Goal: Task Accomplishment & Management: Use online tool/utility

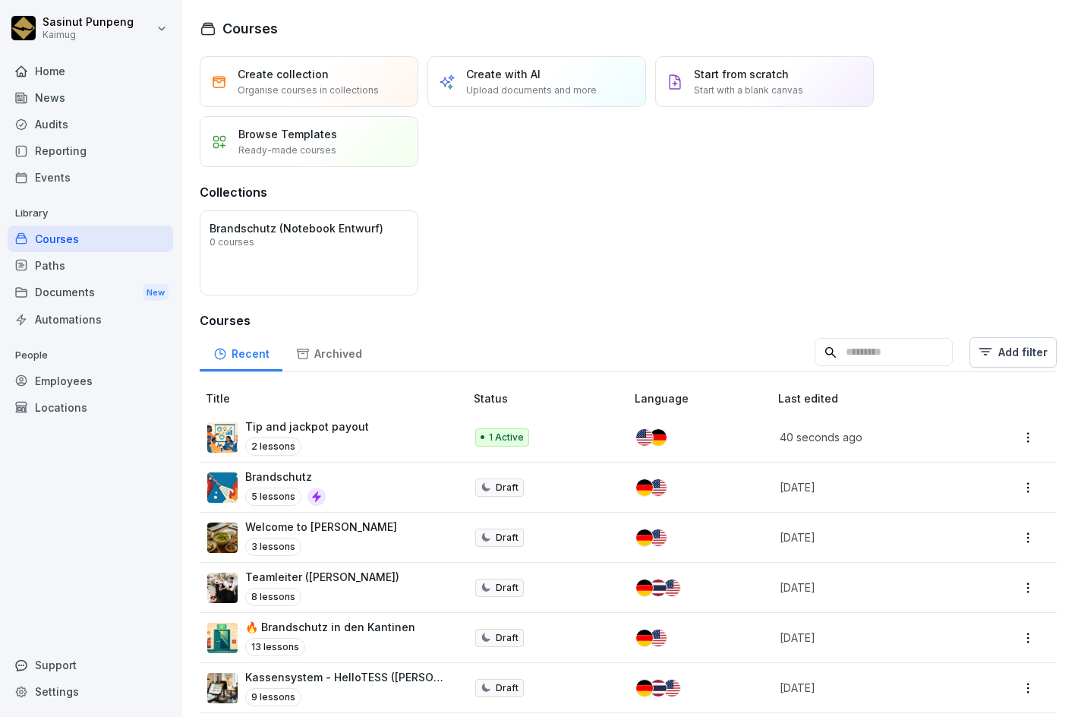
click at [390, 450] on div "Tip and jackpot payout 2 lessons" at bounding box center [328, 436] width 242 height 37
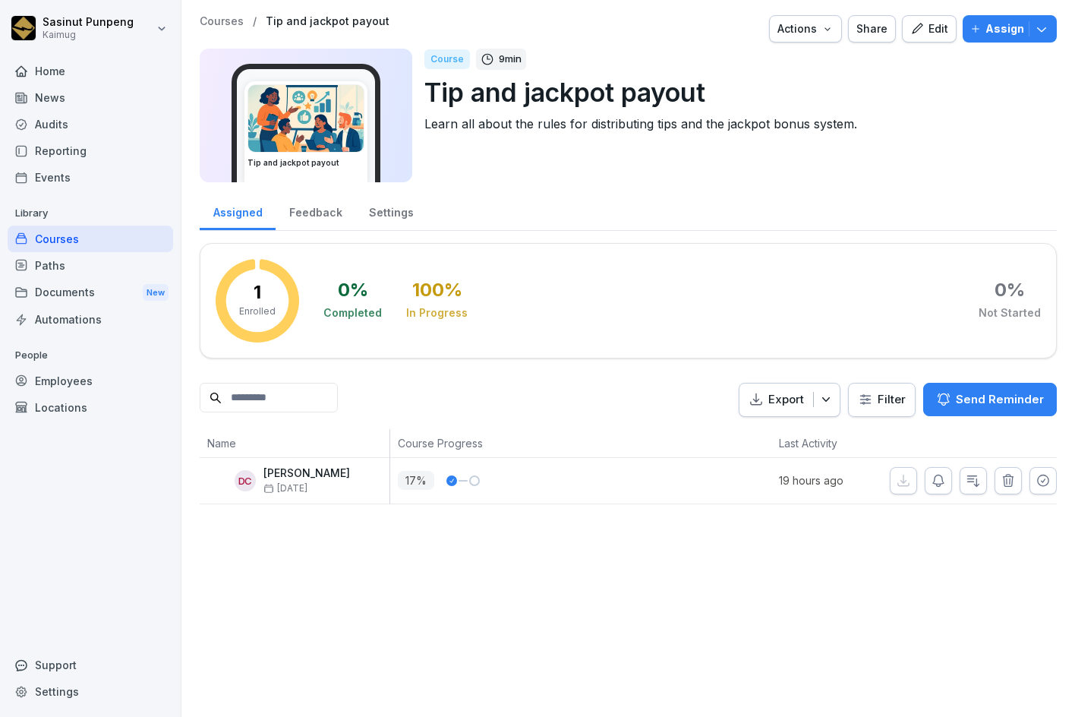
click at [916, 33] on div "Edit" at bounding box center [929, 28] width 38 height 17
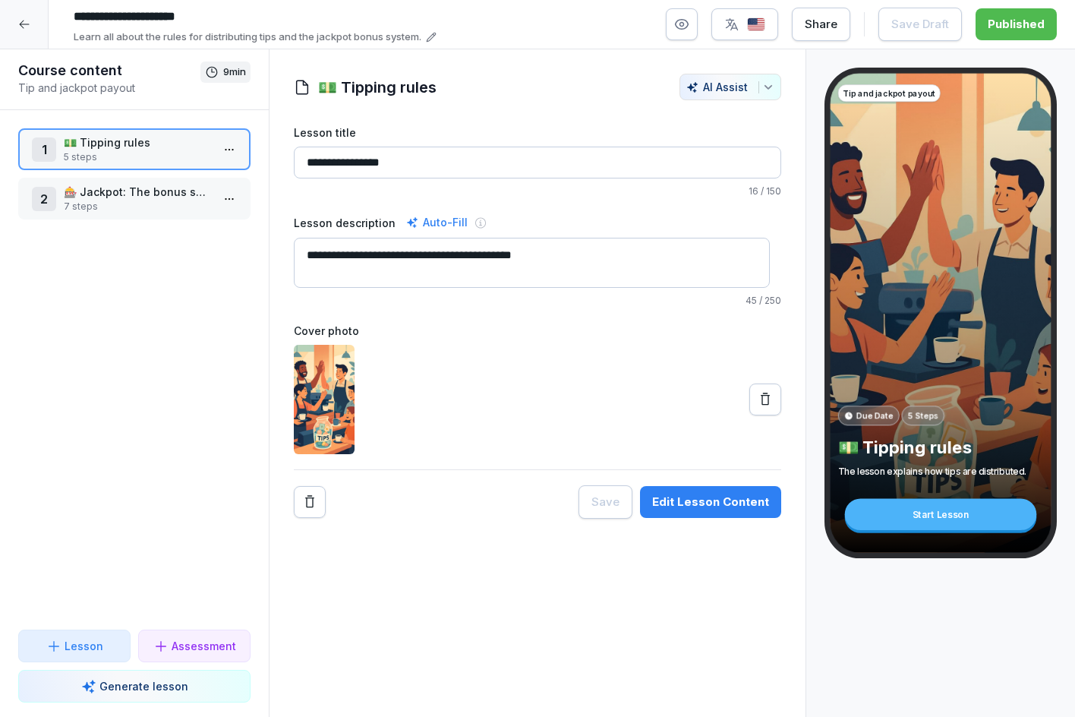
click at [124, 197] on p "🎰 Jackpot: The bonus system" at bounding box center [137, 192] width 147 height 16
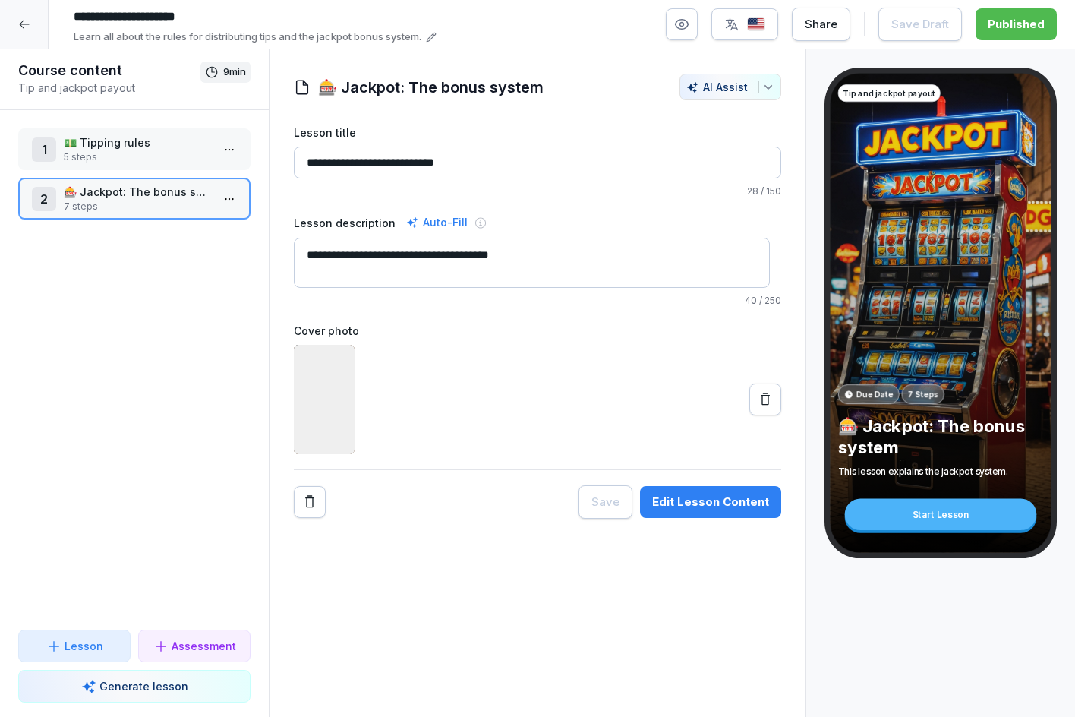
click at [92, 149] on p "💵 Tipping rules" at bounding box center [137, 142] width 147 height 16
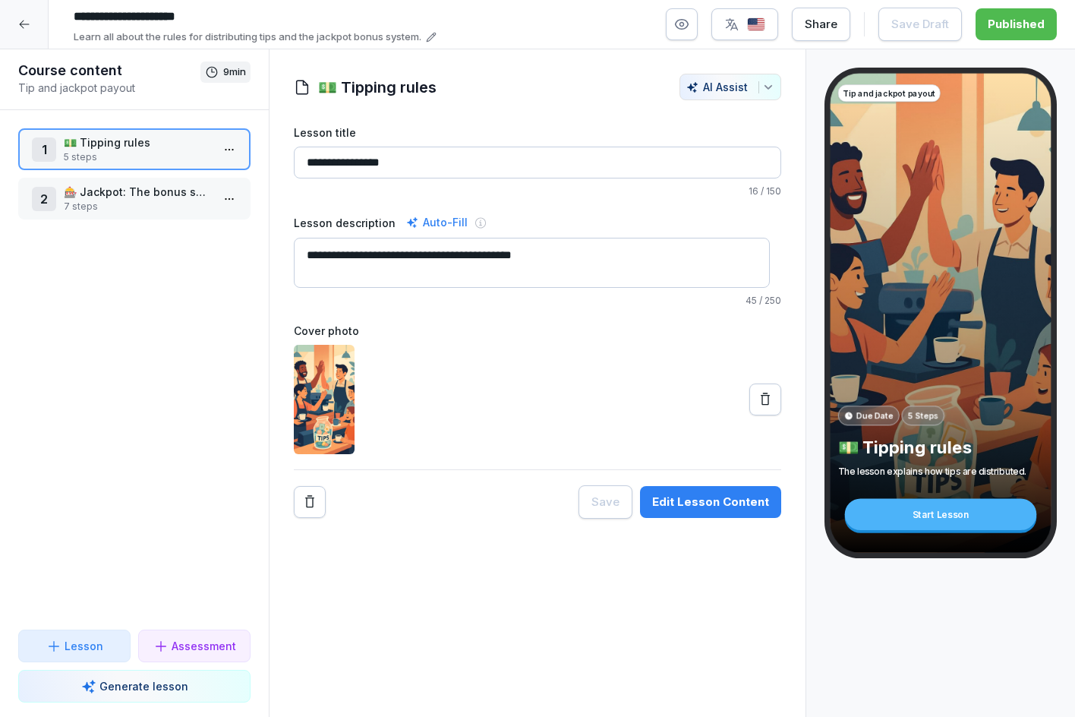
click at [698, 496] on div "Edit Lesson Content" at bounding box center [710, 501] width 117 height 17
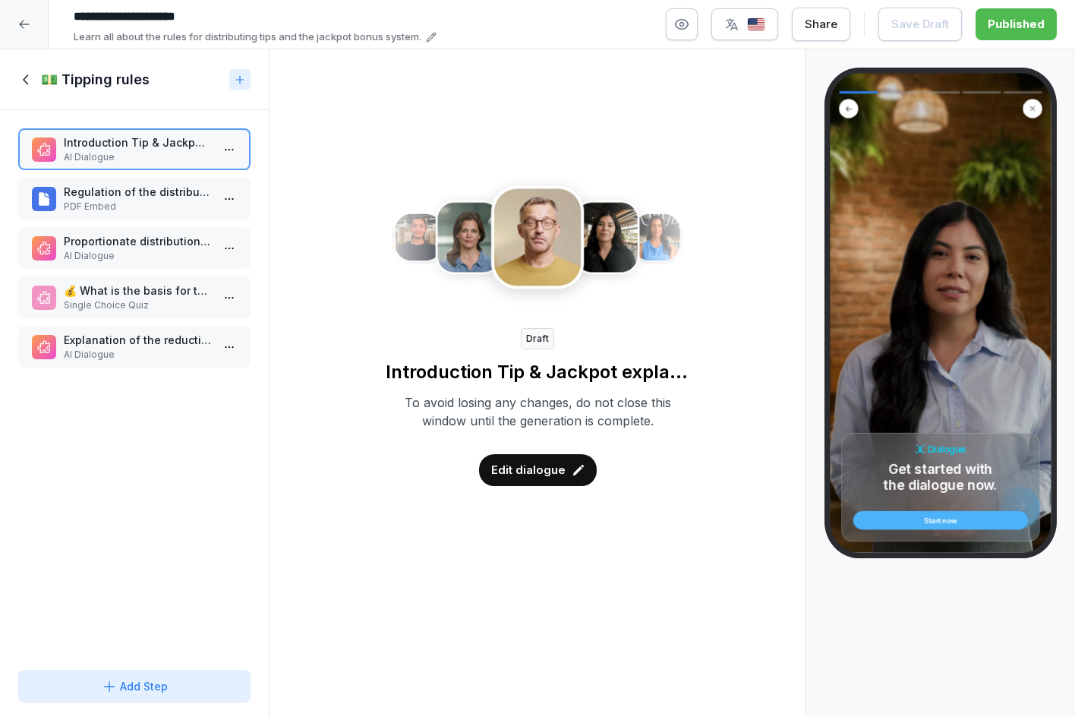
click at [133, 204] on p "PDF Embed" at bounding box center [137, 207] width 147 height 14
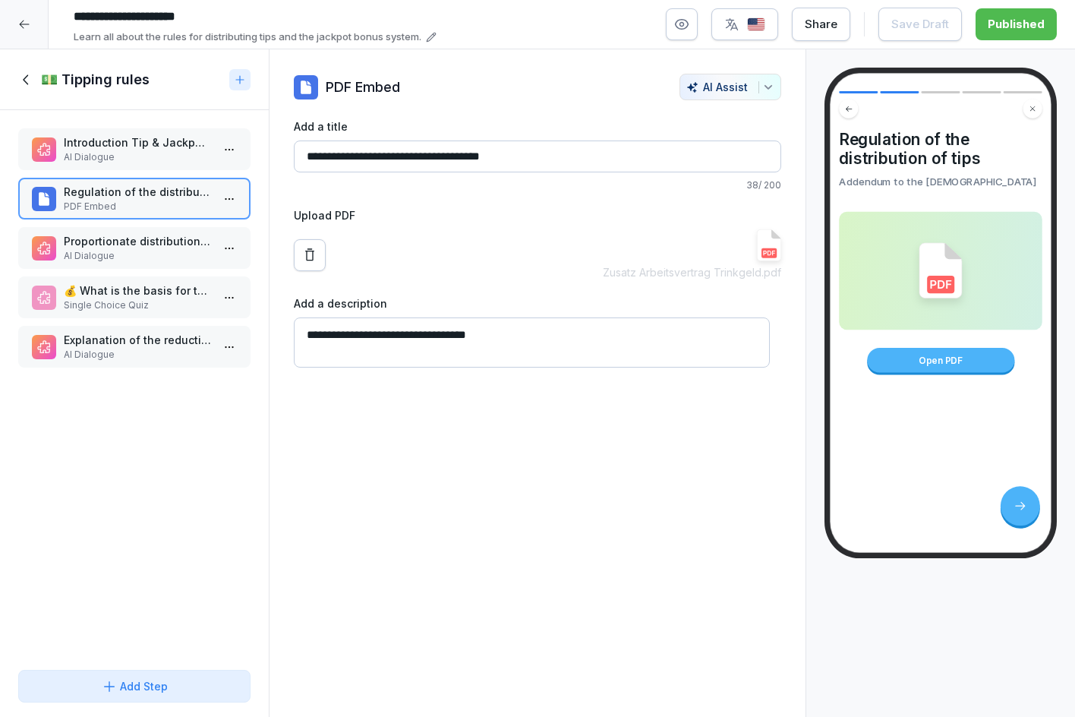
click at [140, 244] on p "Proportionate distribution of the tip" at bounding box center [137, 241] width 147 height 16
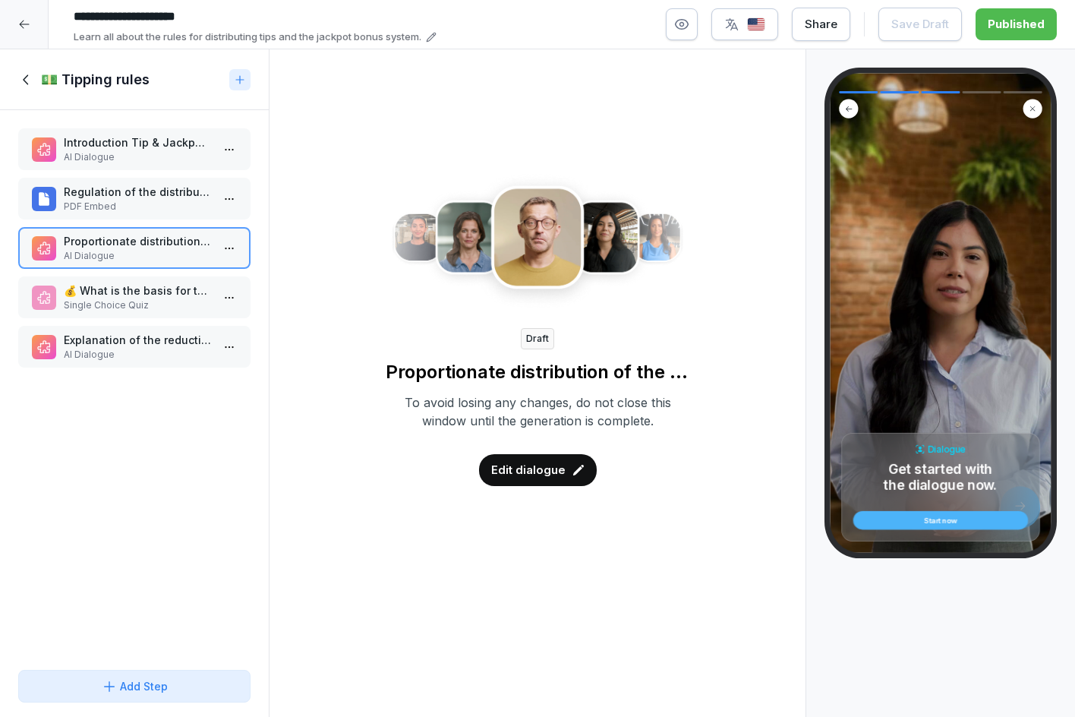
click at [139, 288] on p "💰 What is the basis for the distribution of tips?" at bounding box center [137, 290] width 147 height 16
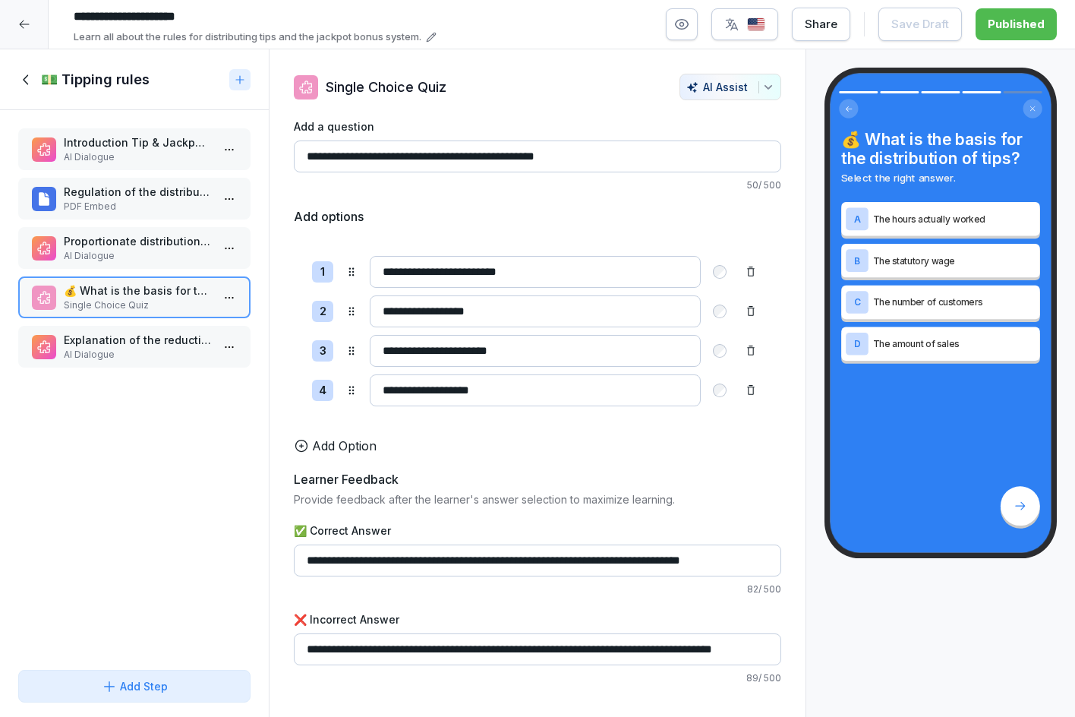
click at [19, 89] on div "💵 Tipping rules" at bounding box center [134, 79] width 269 height 61
click at [25, 77] on icon at bounding box center [26, 79] width 17 height 17
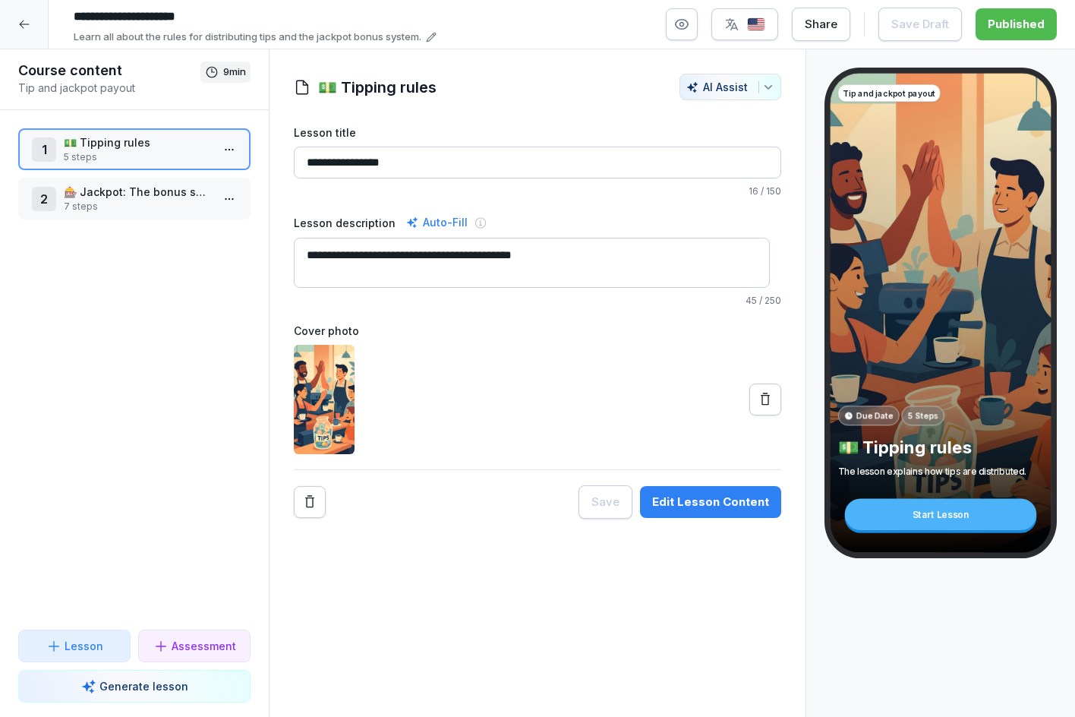
click at [87, 193] on p "🎰 Jackpot: The bonus system" at bounding box center [137, 192] width 147 height 16
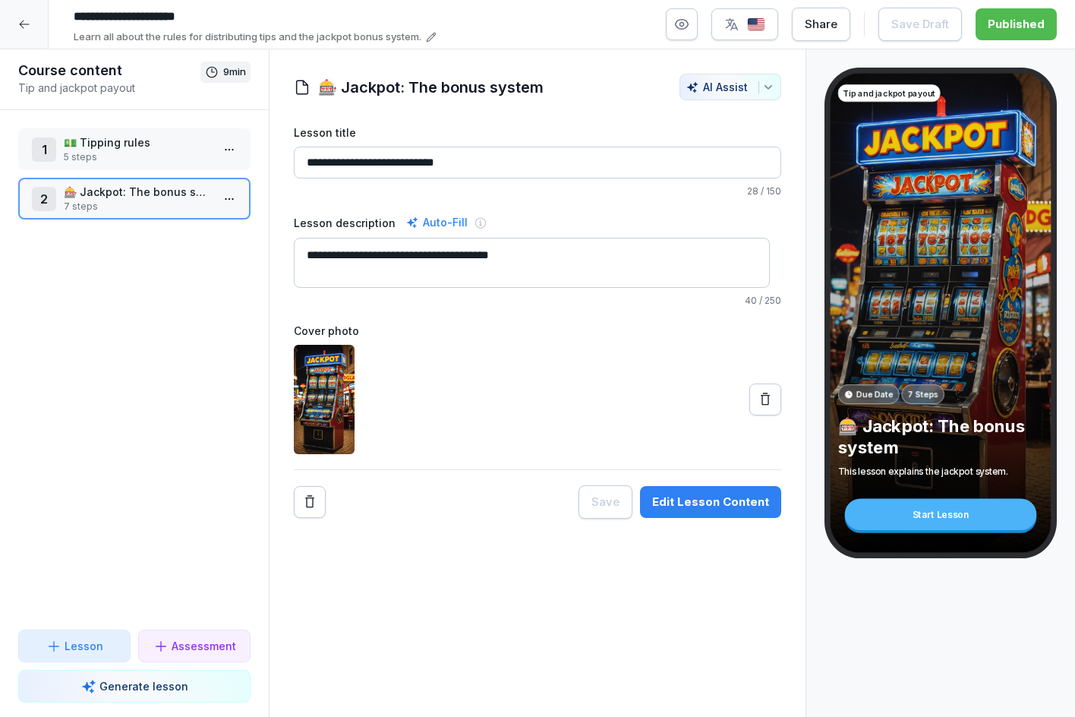
click at [707, 503] on div "Edit Lesson Content" at bounding box center [710, 501] width 117 height 17
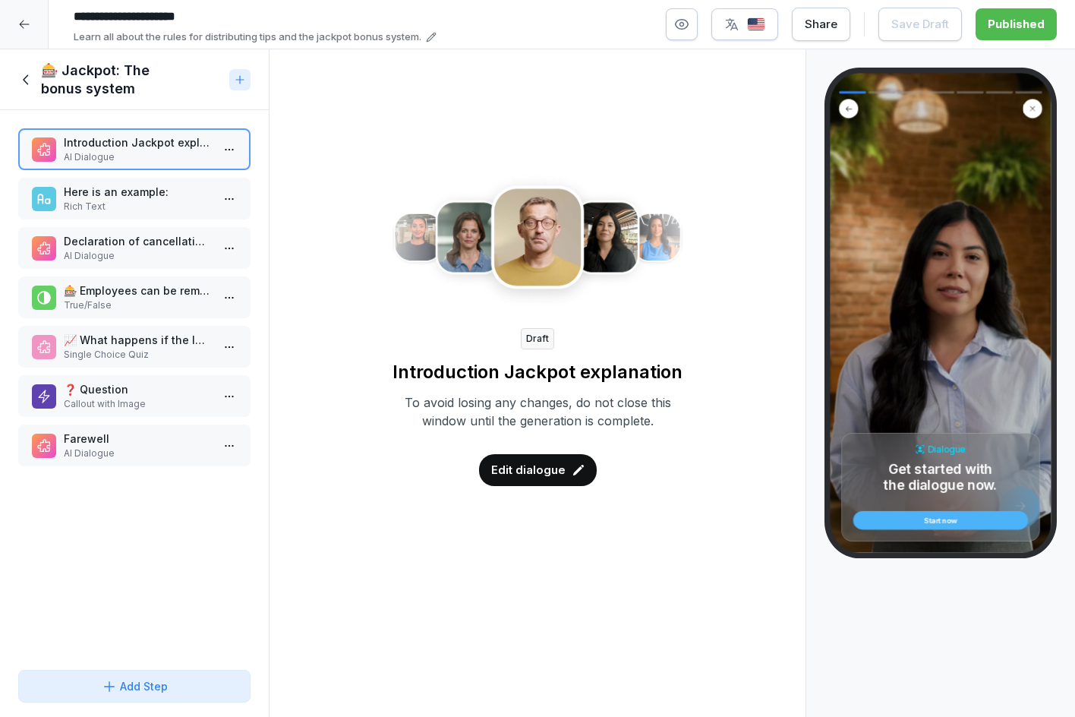
click at [73, 223] on div "Introduction Jackpot explanation AI Dialogue Here is an example: Rich Text Decl…" at bounding box center [134, 386] width 269 height 553
click at [72, 200] on p "Rich Text" at bounding box center [137, 207] width 147 height 14
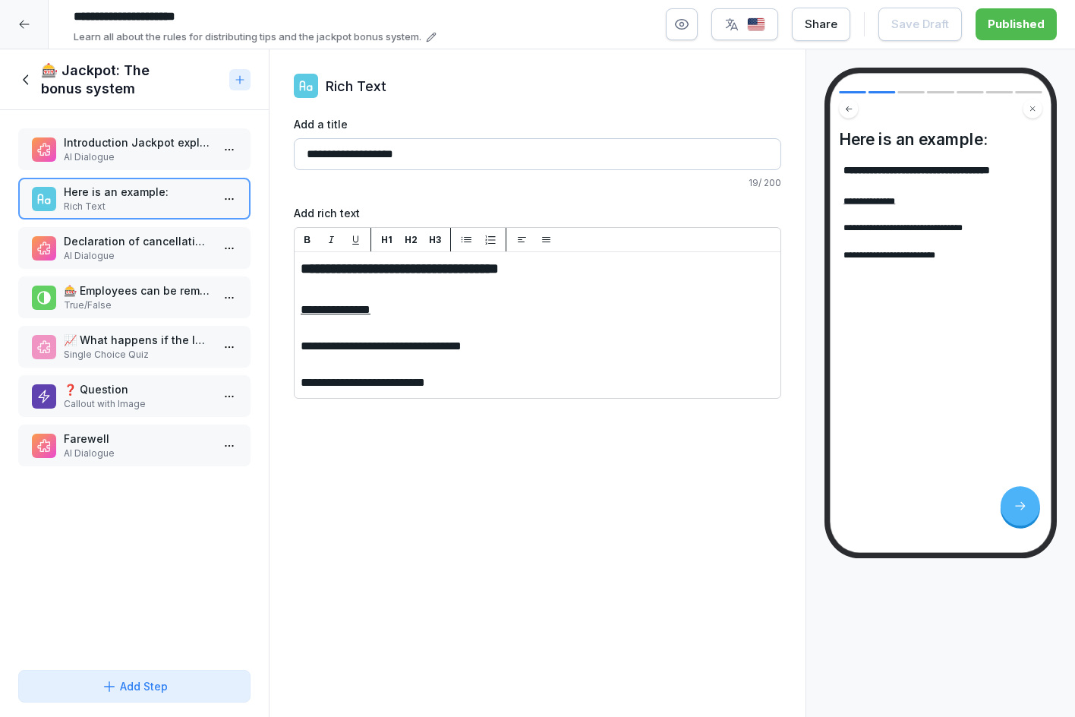
click at [111, 240] on p "Declaration of cancellation from the jackpot list" at bounding box center [137, 241] width 147 height 16
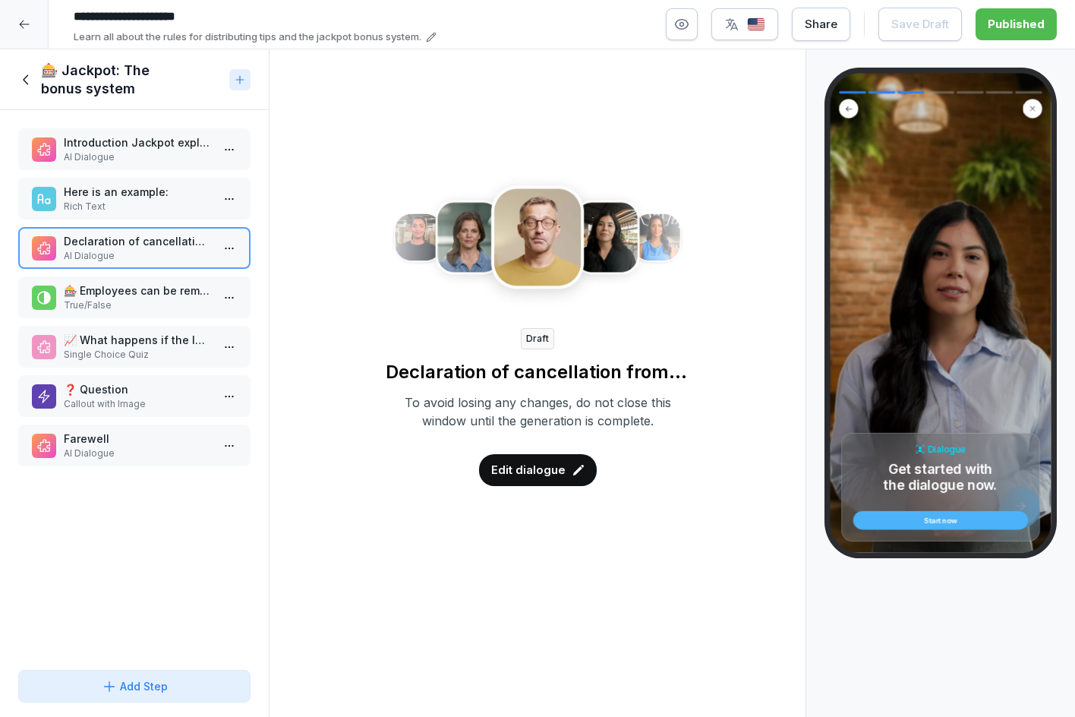
click at [124, 292] on p "🎰 Employees can be removed from and added to the jackpot list." at bounding box center [137, 290] width 147 height 16
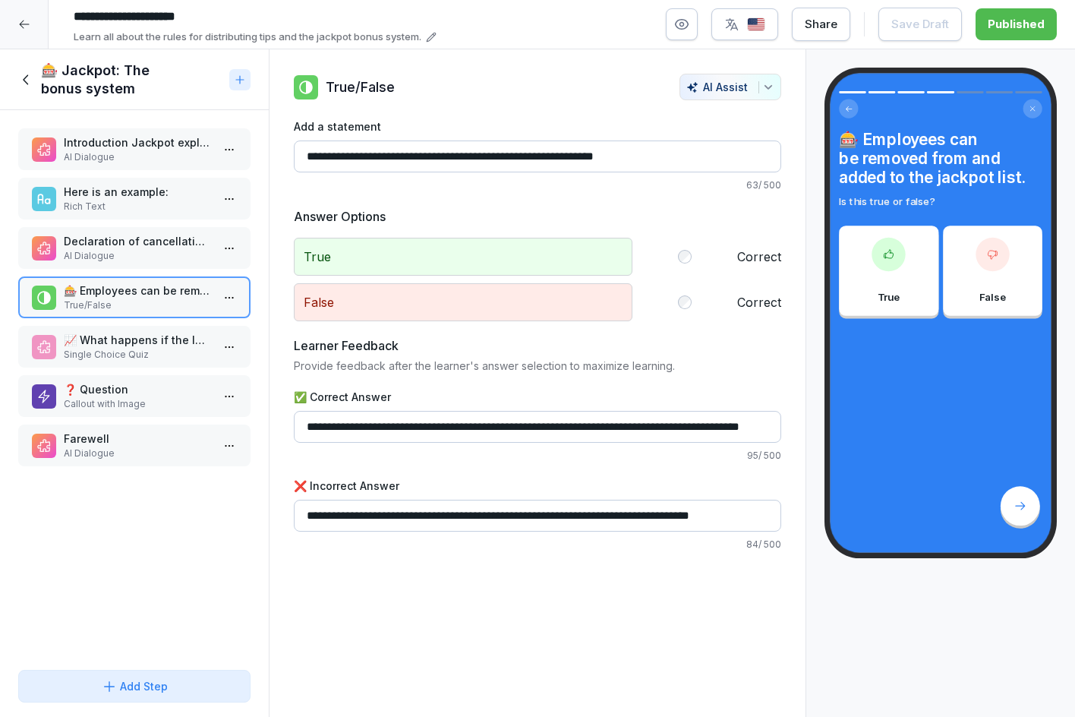
click at [130, 350] on p "Single Choice Quiz" at bounding box center [137, 355] width 147 height 14
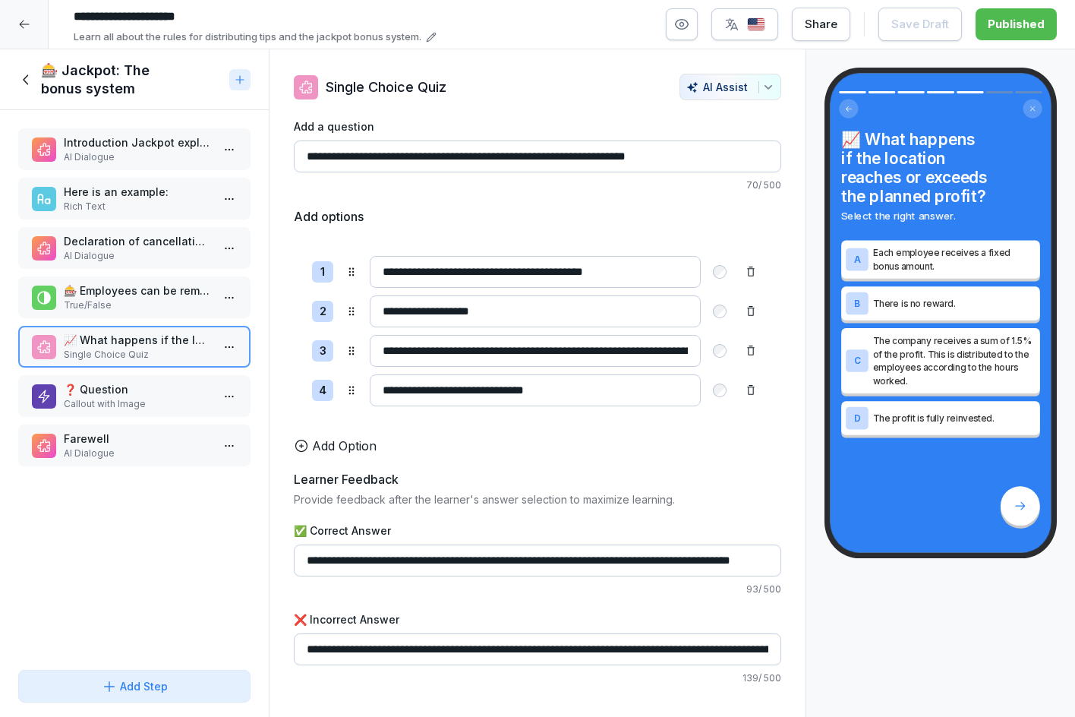
click at [38, 77] on div "🎰 Jackpot: The bonus system" at bounding box center [120, 79] width 205 height 36
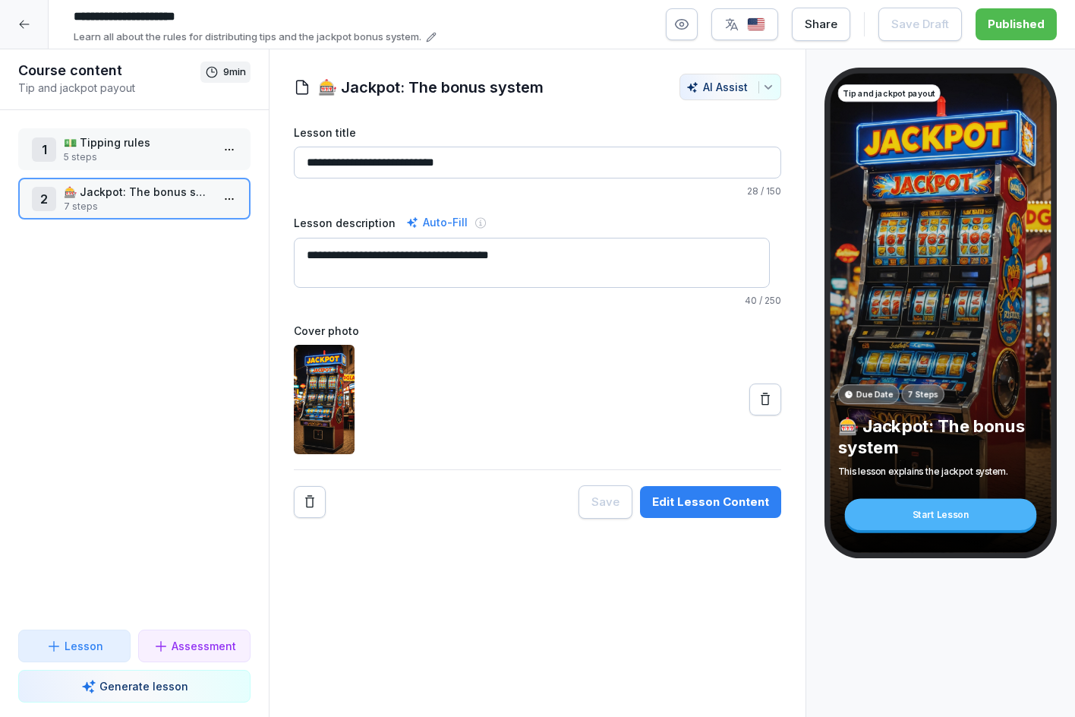
click at [69, 145] on p "💵 Tipping rules" at bounding box center [137, 142] width 147 height 16
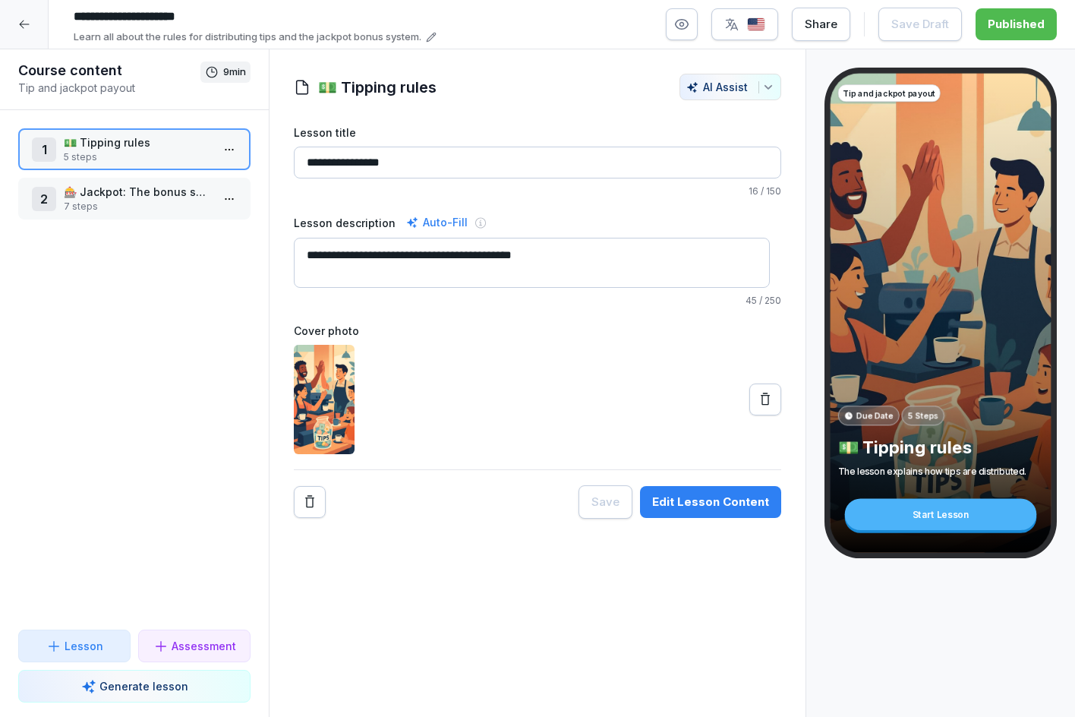
click at [725, 505] on div "Edit Lesson Content" at bounding box center [710, 501] width 117 height 17
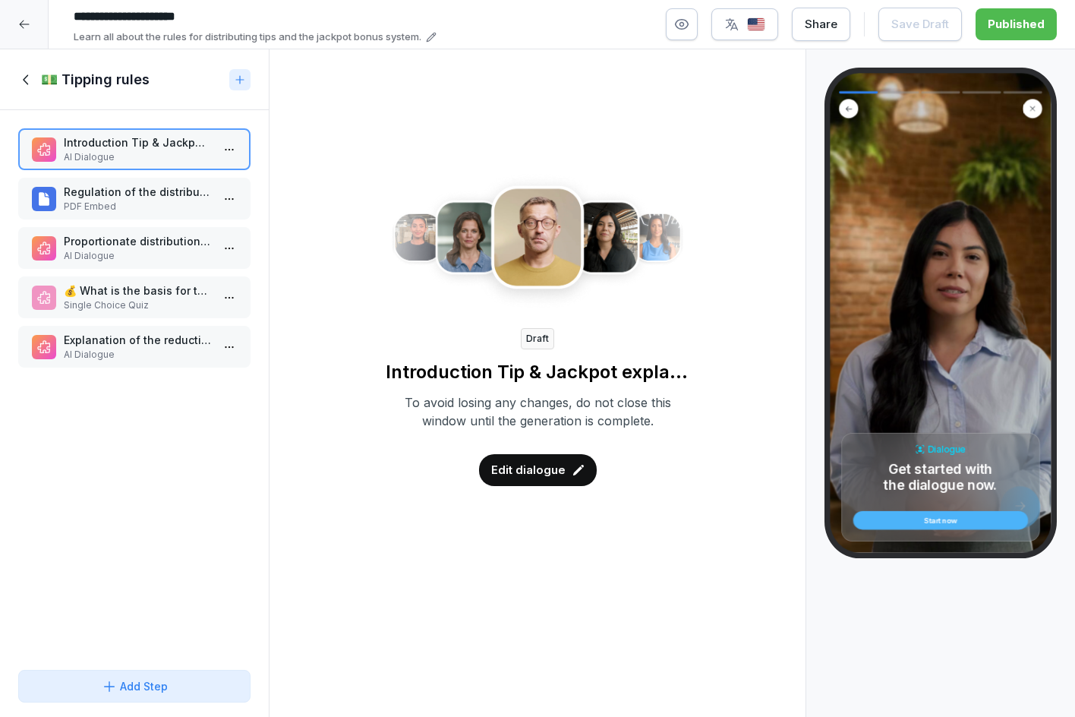
click at [577, 468] on div "Edit dialogue" at bounding box center [538, 470] width 118 height 32
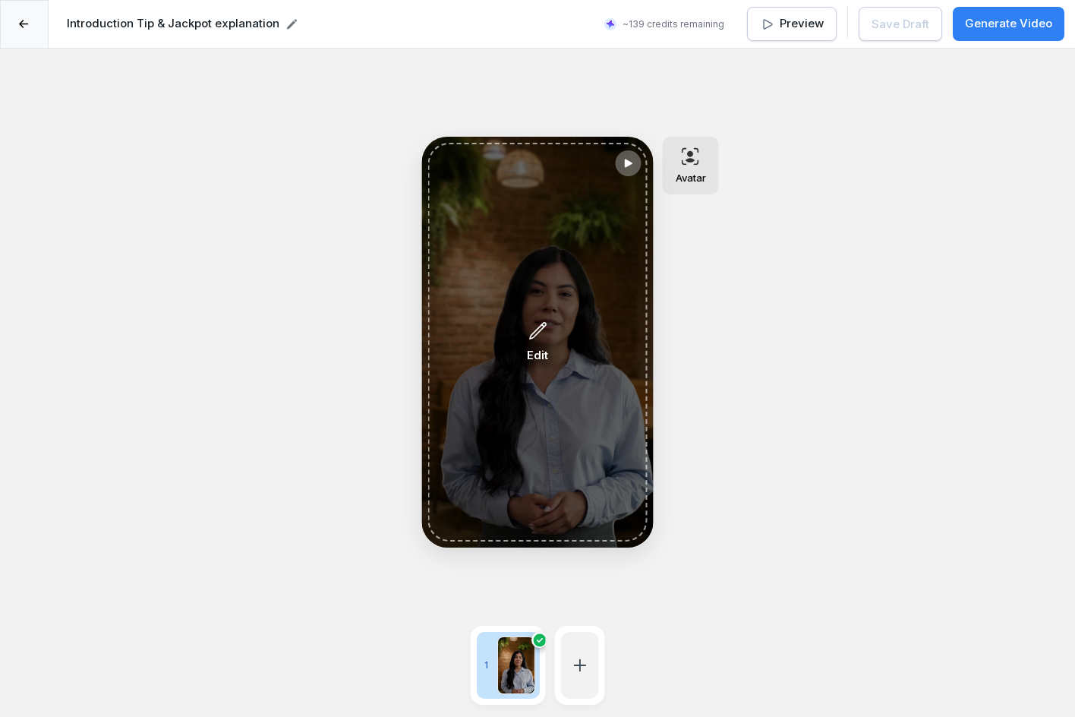
click at [537, 343] on div "Edit" at bounding box center [537, 342] width 21 height 44
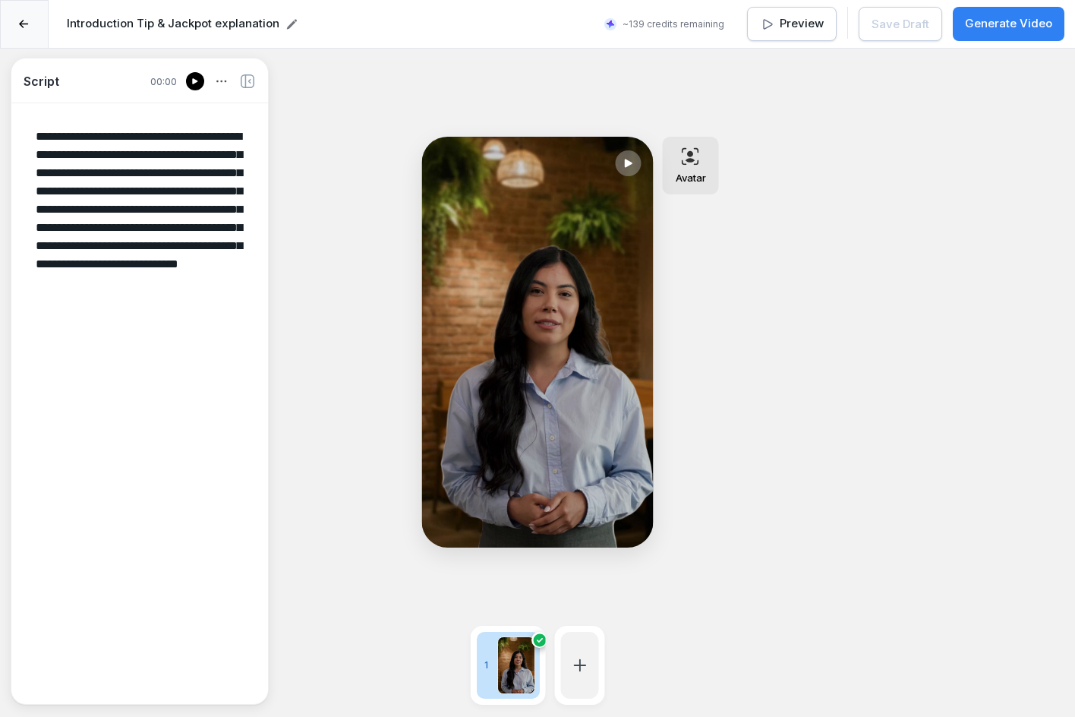
click at [33, 21] on div at bounding box center [24, 24] width 49 height 49
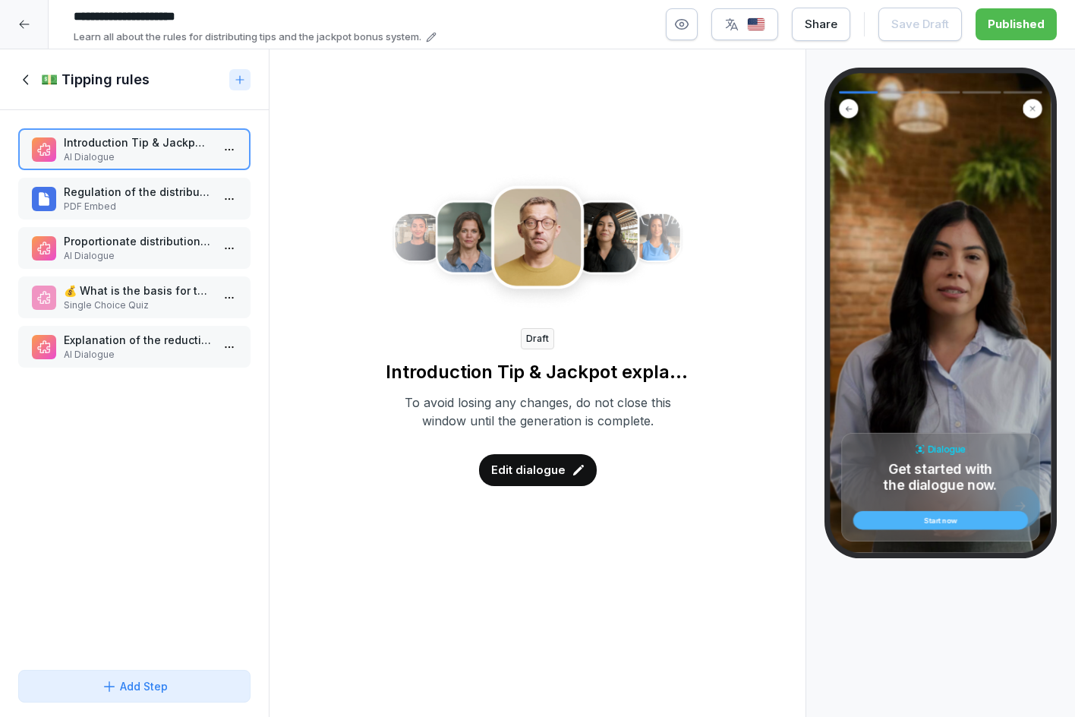
click at [112, 209] on p "PDF Embed" at bounding box center [137, 207] width 147 height 14
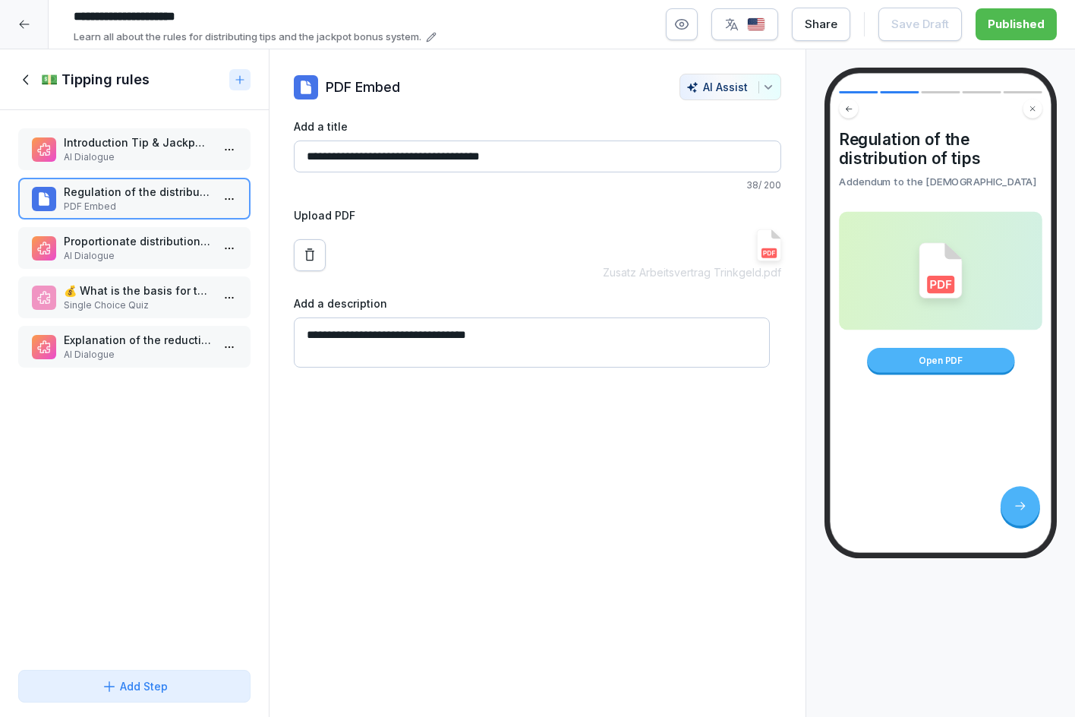
click at [109, 247] on p "Proportionate distribution of the tip" at bounding box center [137, 241] width 147 height 16
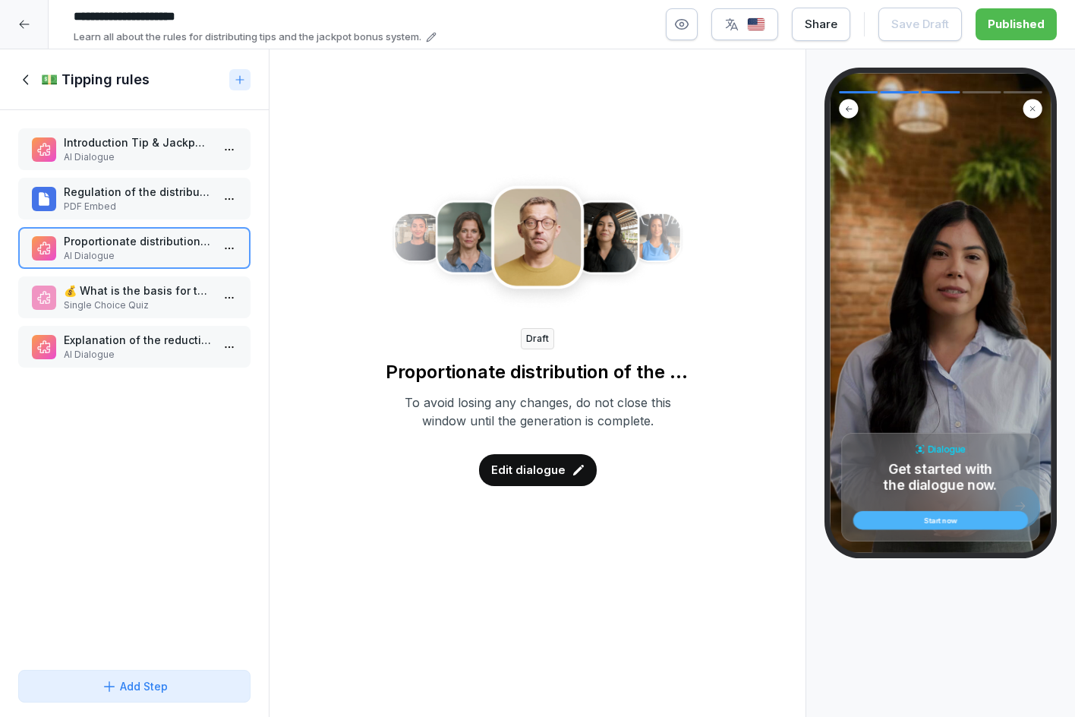
click at [555, 456] on div "Edit dialogue" at bounding box center [538, 470] width 118 height 32
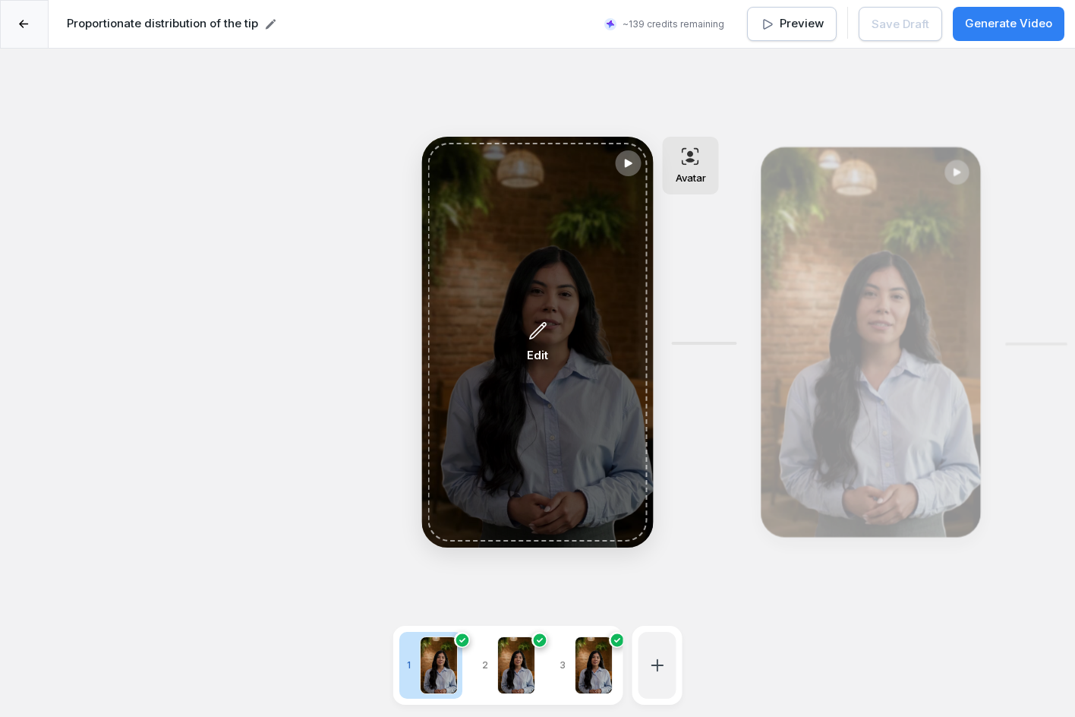
click at [547, 323] on div "Edit" at bounding box center [537, 342] width 21 height 44
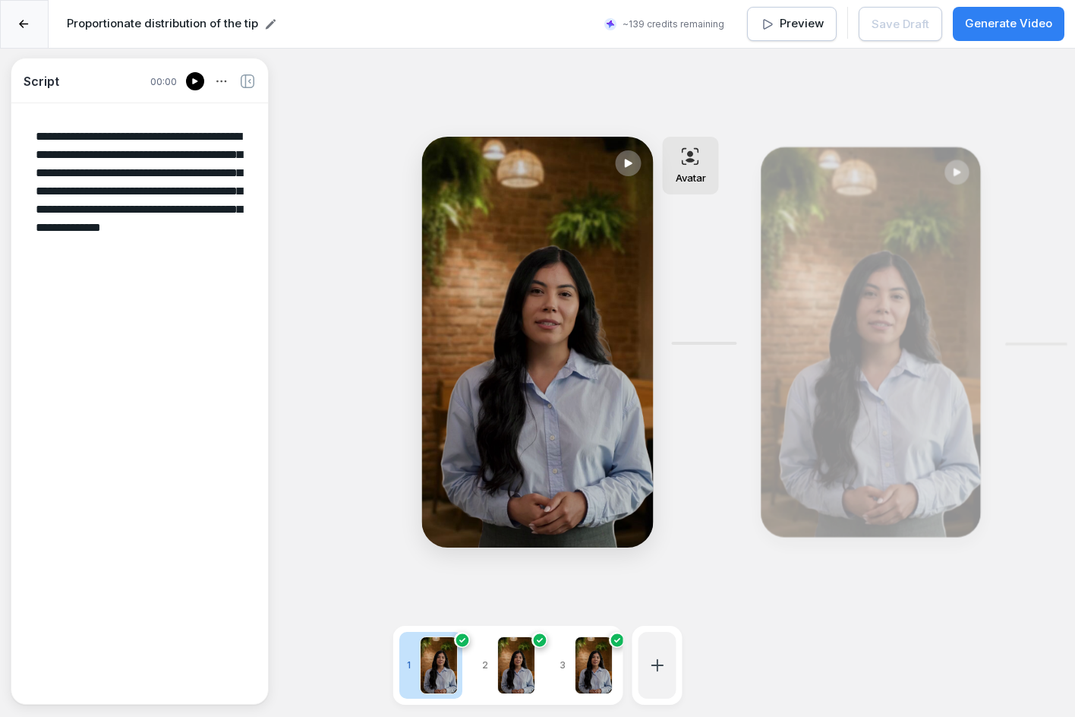
click at [519, 649] on div at bounding box center [516, 665] width 38 height 58
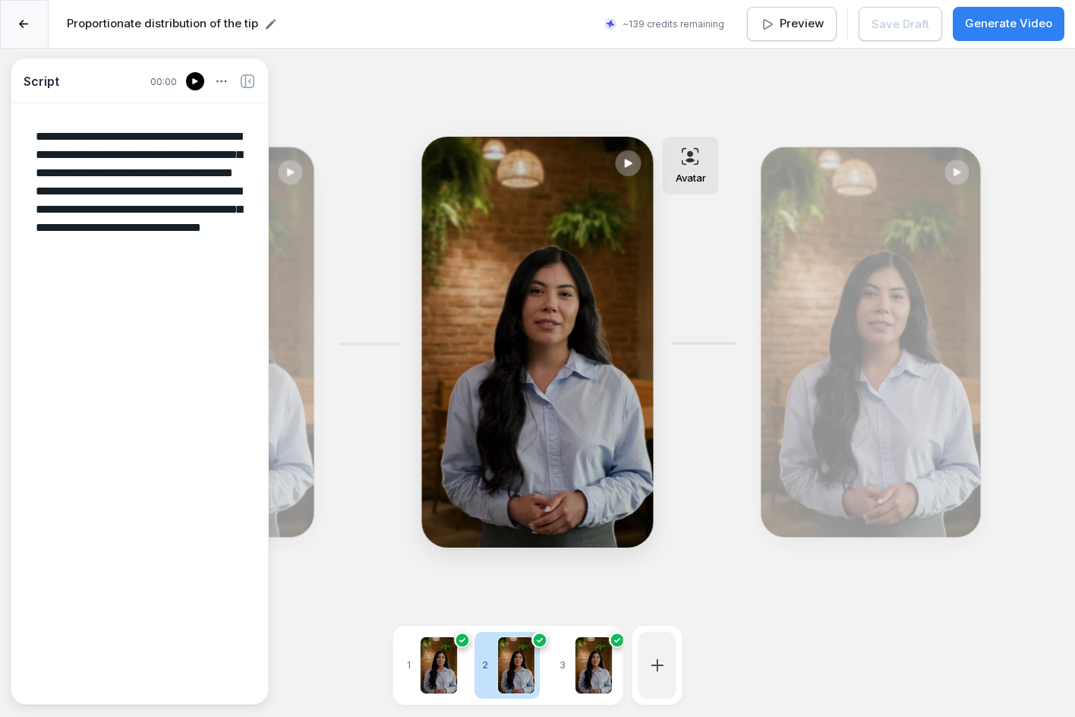
click at [436, 654] on div at bounding box center [439, 665] width 38 height 58
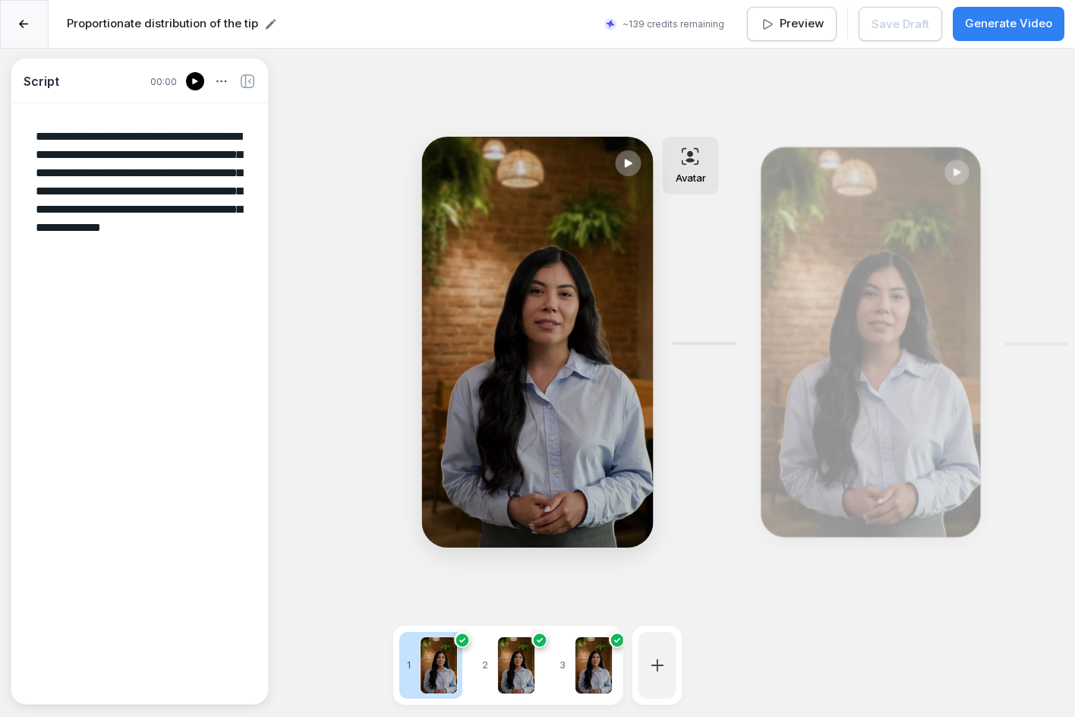
click at [524, 654] on div at bounding box center [516, 665] width 38 height 58
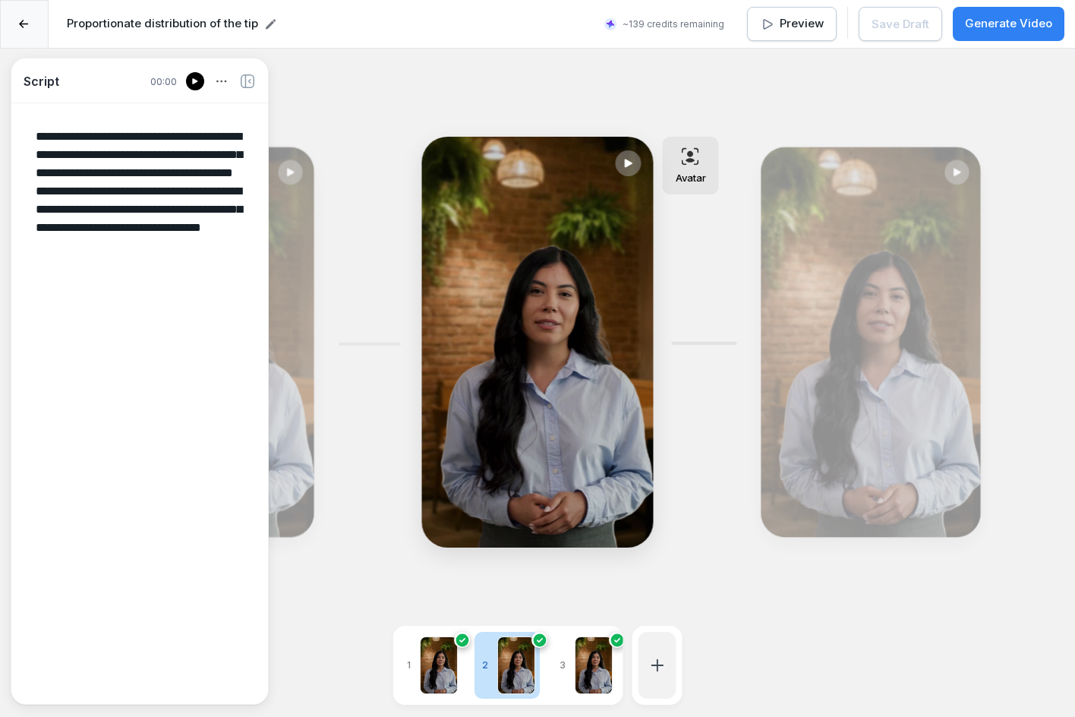
click at [591, 636] on div at bounding box center [594, 665] width 38 height 58
type textarea "**********"
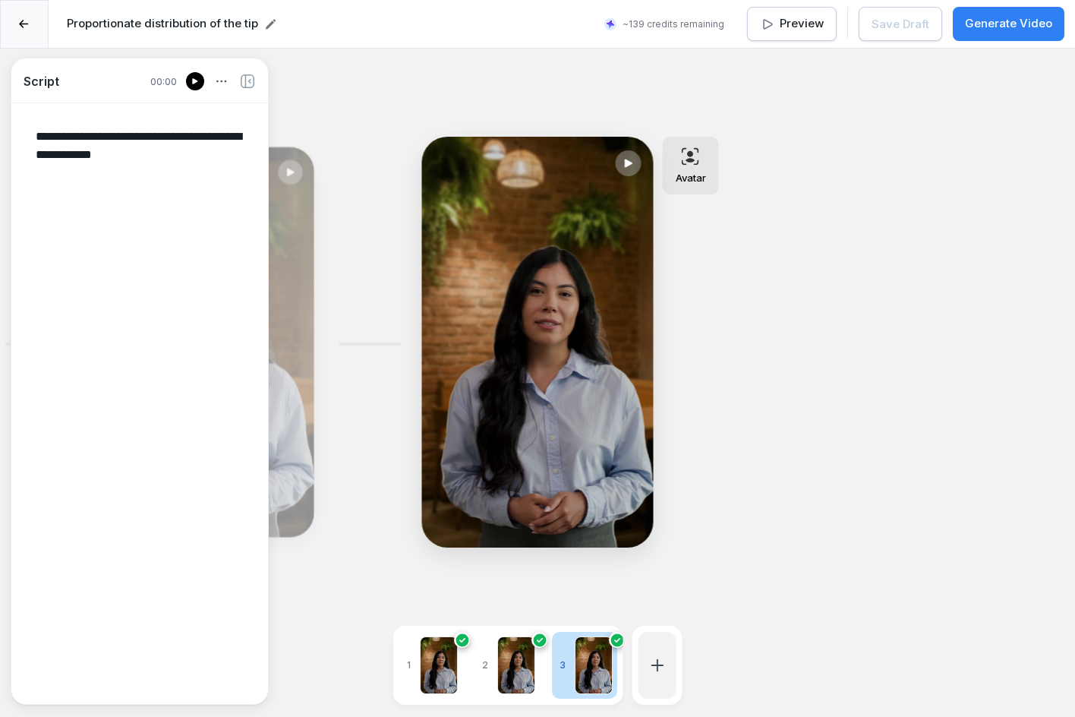
click at [16, 27] on div at bounding box center [24, 24] width 49 height 49
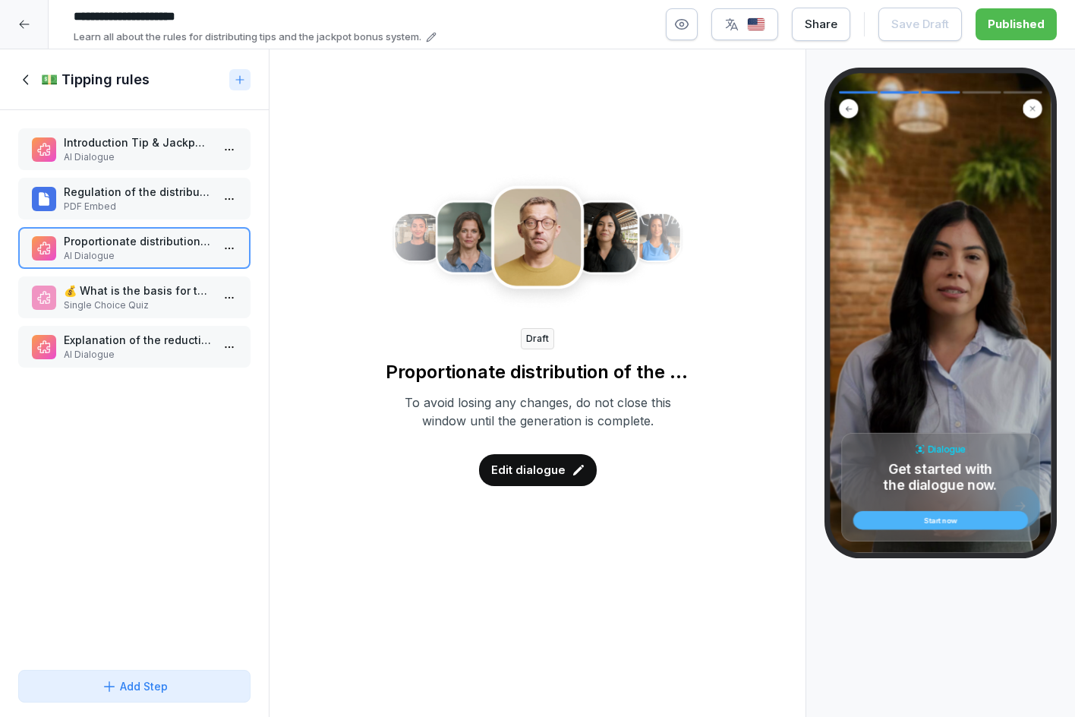
click at [150, 298] on p "💰 What is the basis for the distribution of tips?" at bounding box center [137, 290] width 147 height 16
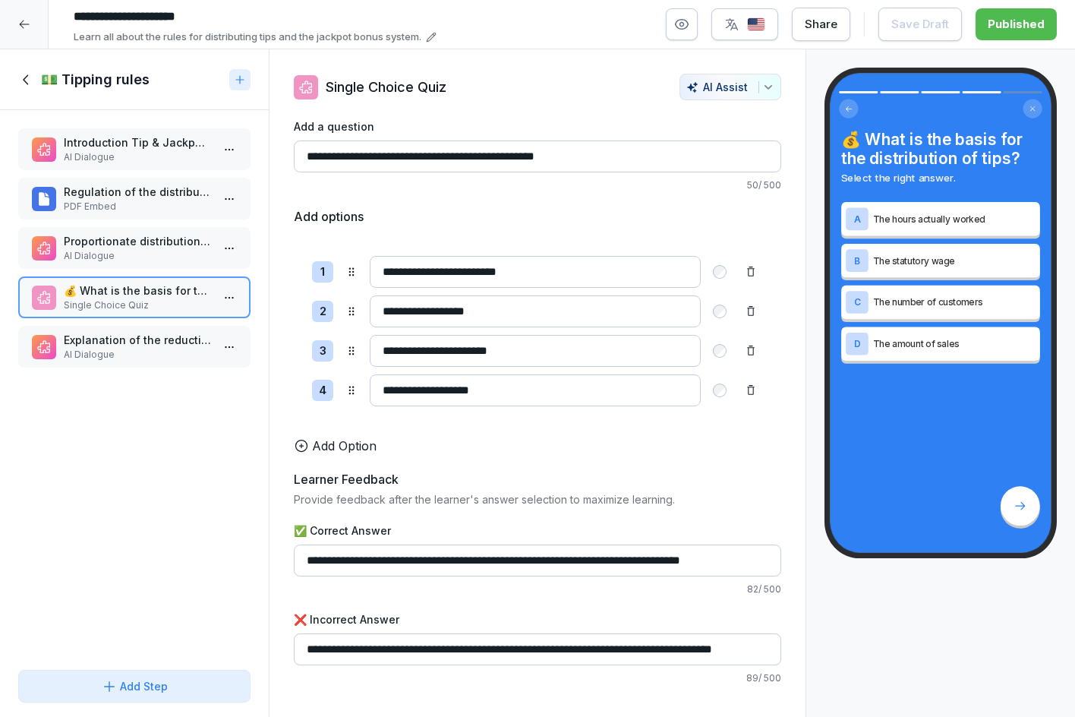
click at [125, 359] on p "AI Dialogue" at bounding box center [137, 355] width 147 height 14
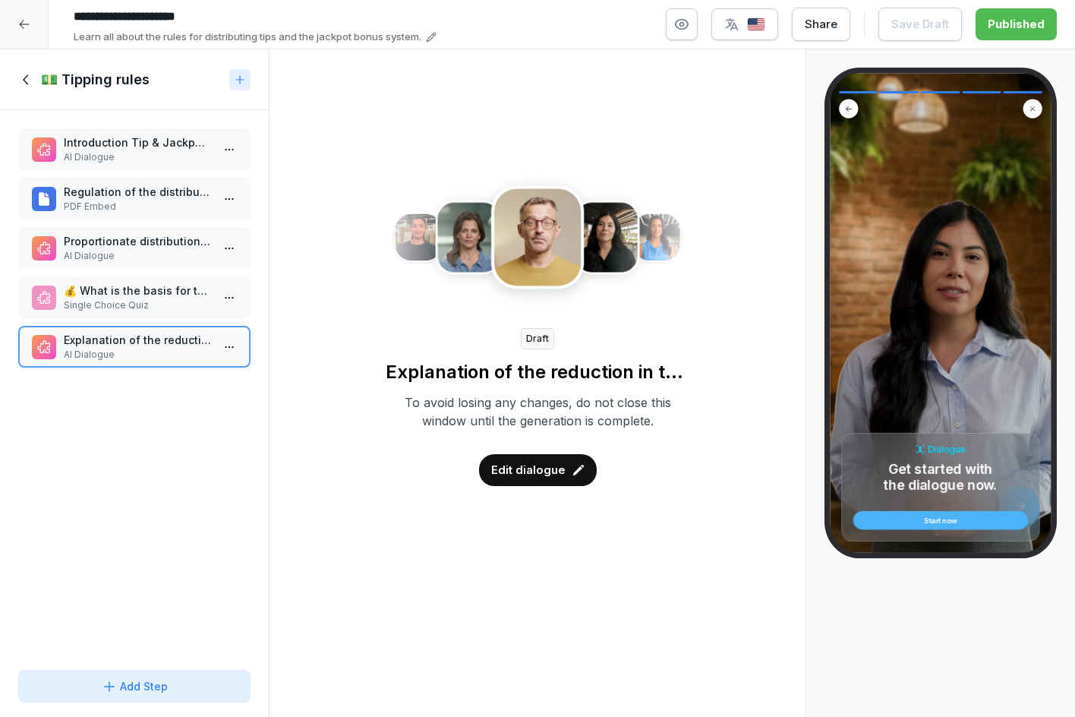
click at [542, 466] on p "Edit dialogue" at bounding box center [528, 469] width 74 height 17
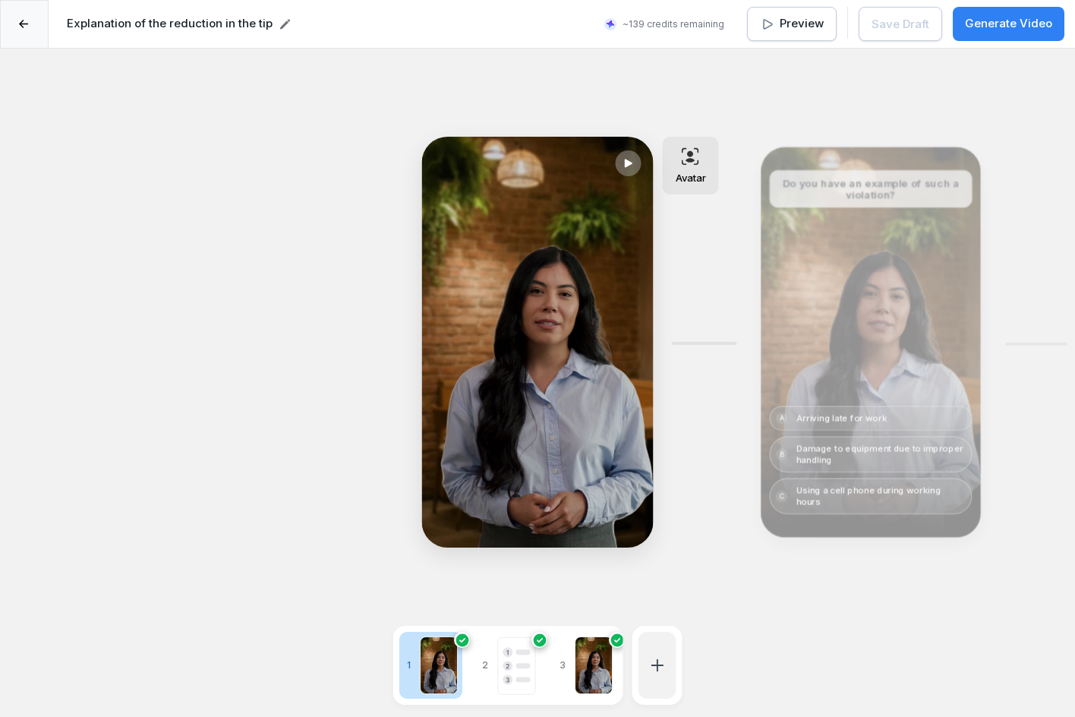
click at [838, 384] on div "Edit" at bounding box center [871, 342] width 209 height 379
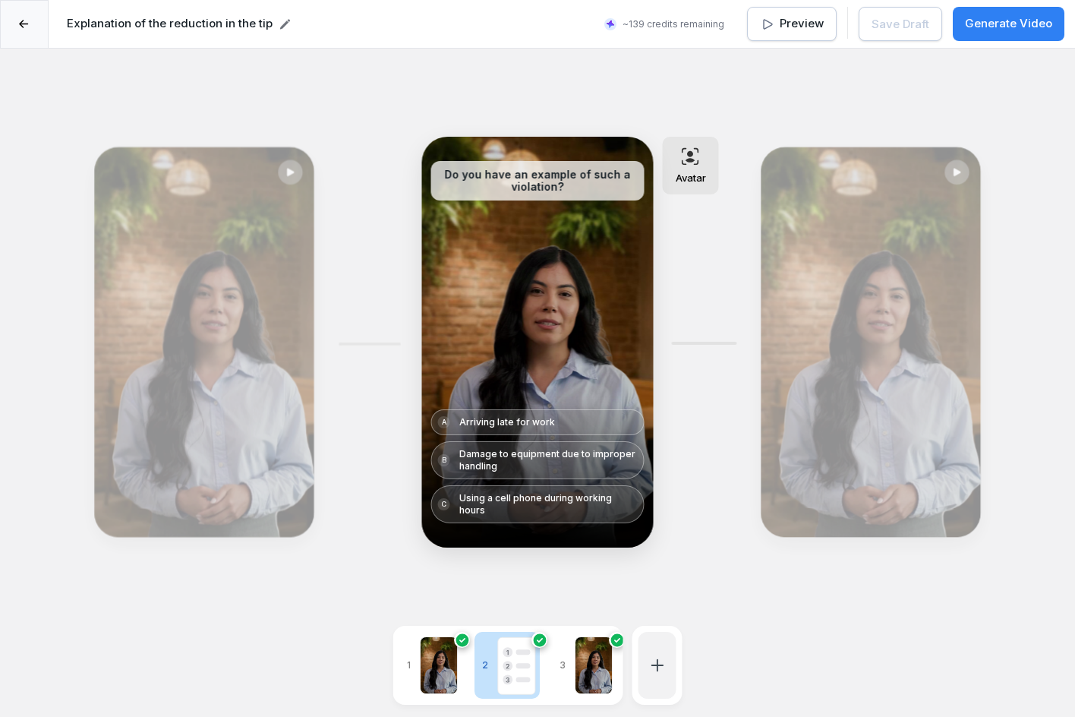
click at [833, 263] on div "Edit" at bounding box center [871, 342] width 209 height 379
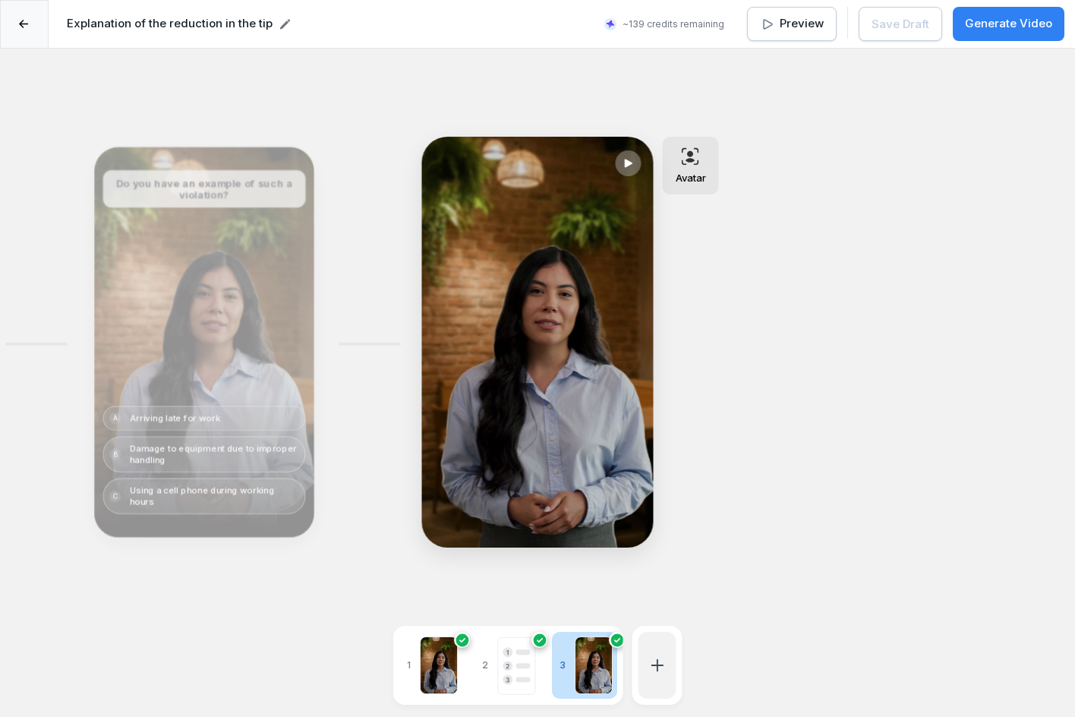
click at [14, 28] on div at bounding box center [24, 24] width 49 height 49
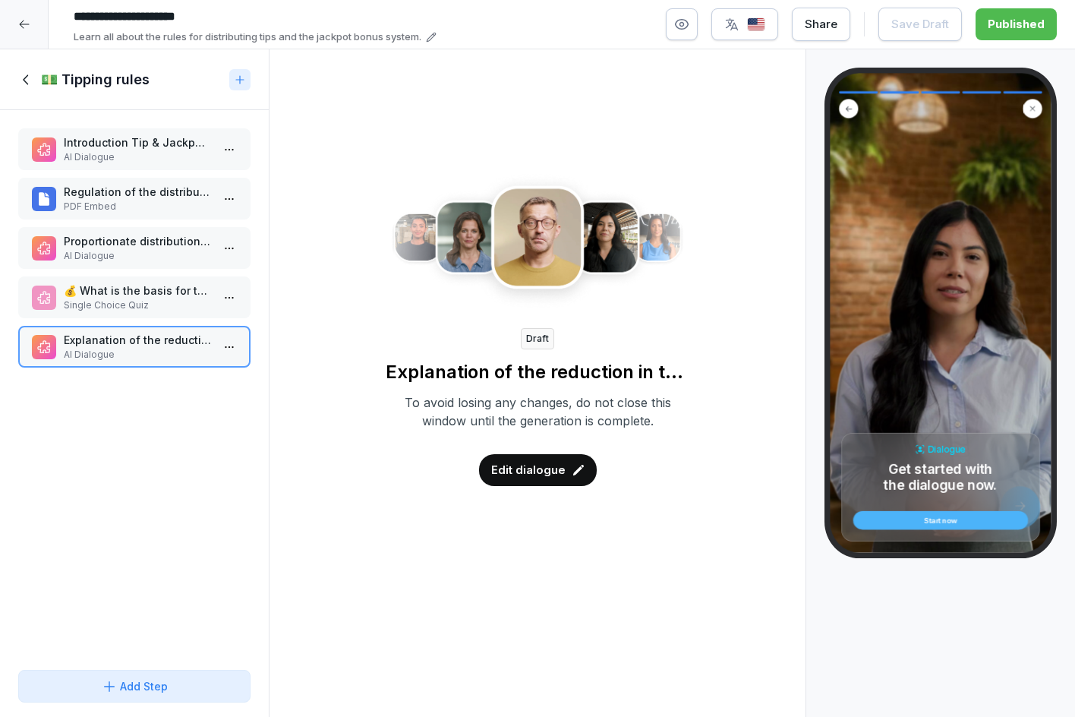
click at [121, 162] on p "AI Dialogue" at bounding box center [137, 157] width 147 height 14
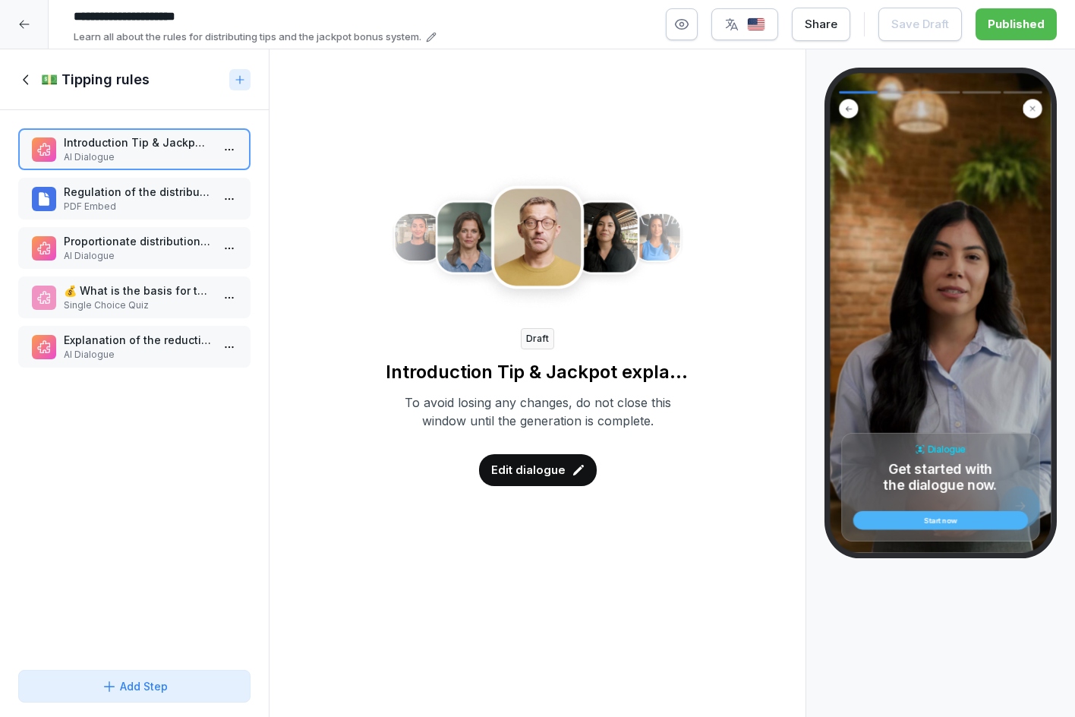
click at [547, 472] on p "Edit dialogue" at bounding box center [528, 469] width 74 height 17
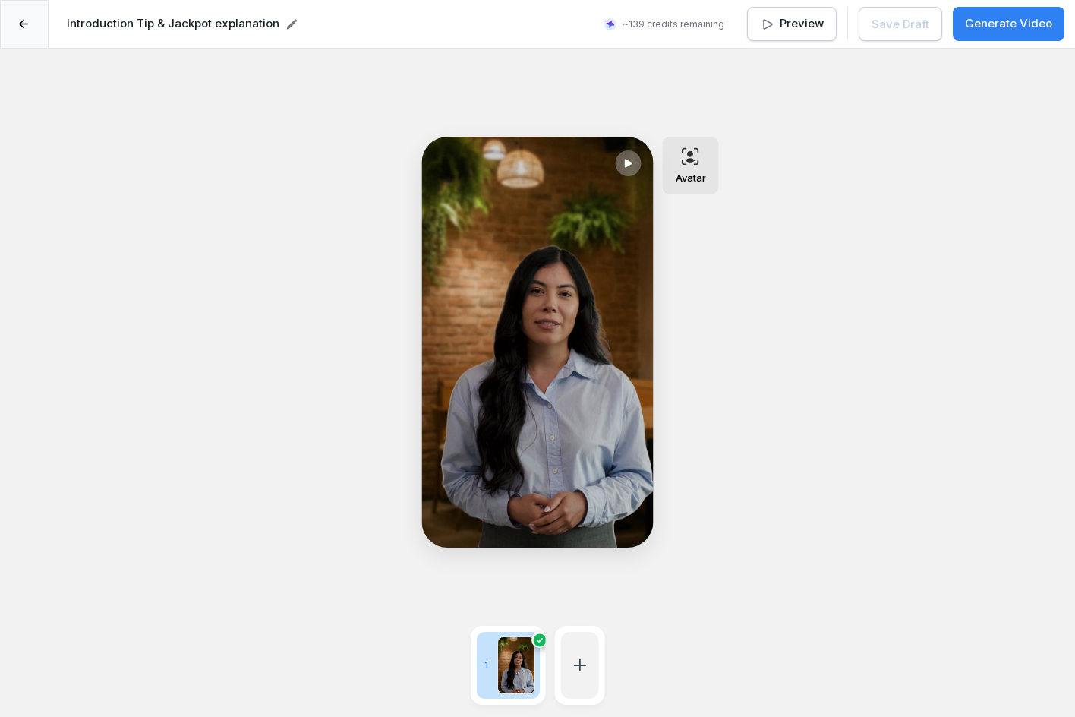
click at [21, 30] on div at bounding box center [24, 24] width 49 height 49
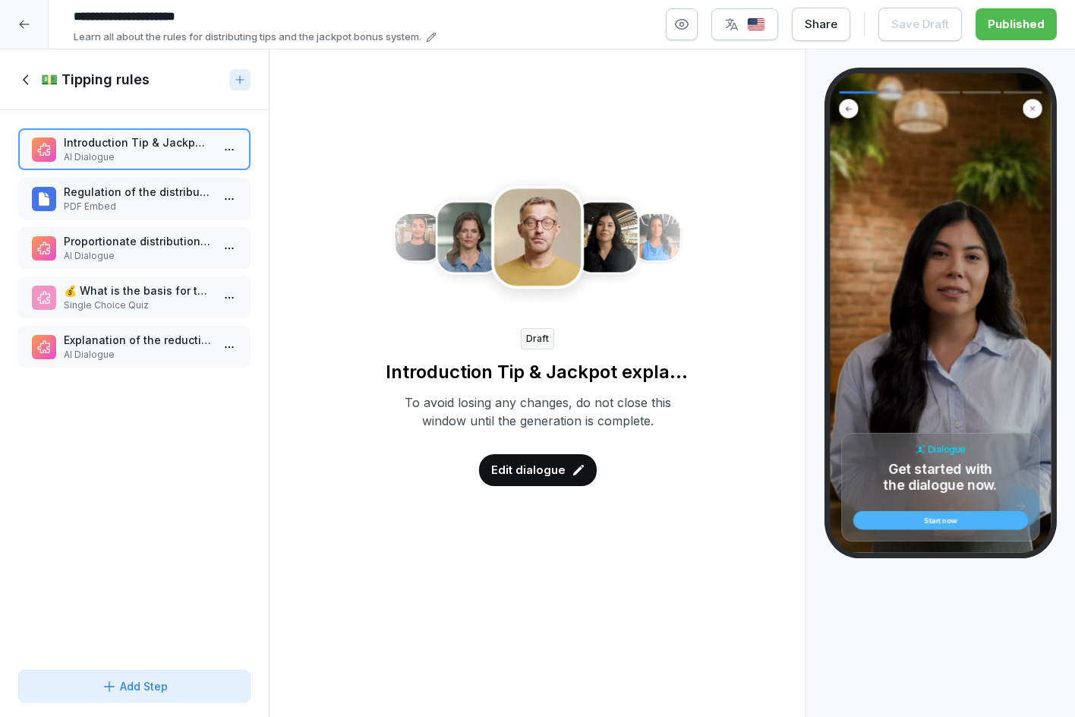
click at [128, 189] on p "Regulation of the distribution of tips" at bounding box center [137, 192] width 147 height 16
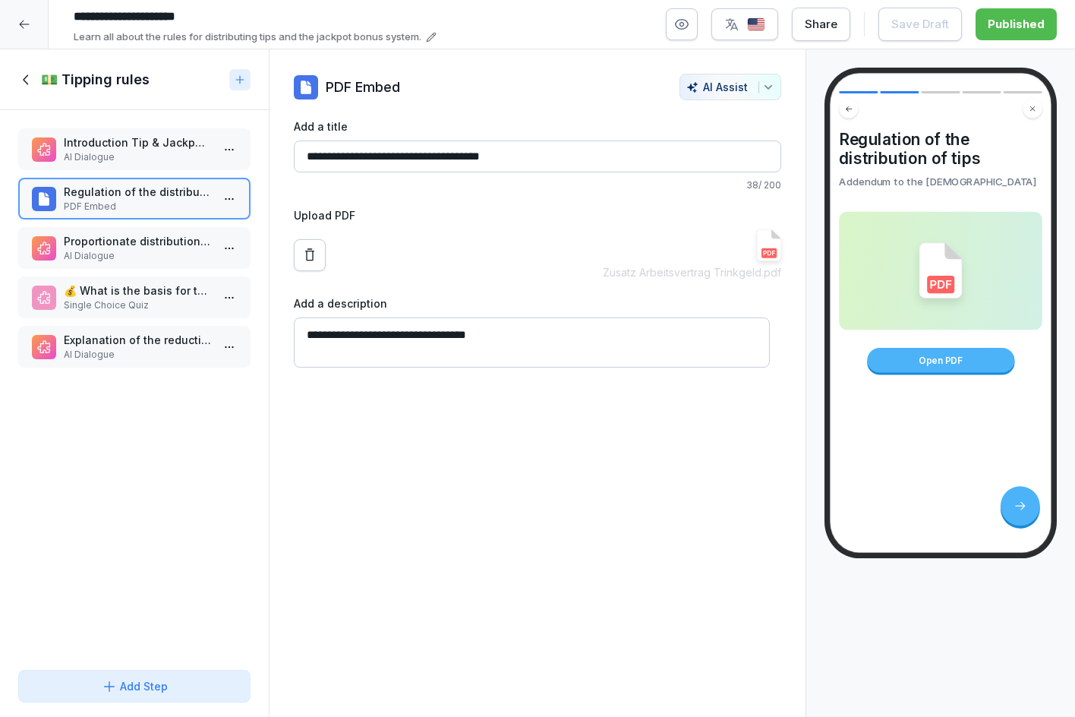
click at [907, 361] on div "Open PDF" at bounding box center [940, 360] width 147 height 25
click at [757, 254] on img at bounding box center [769, 245] width 24 height 32
click at [28, 73] on icon at bounding box center [26, 79] width 17 height 17
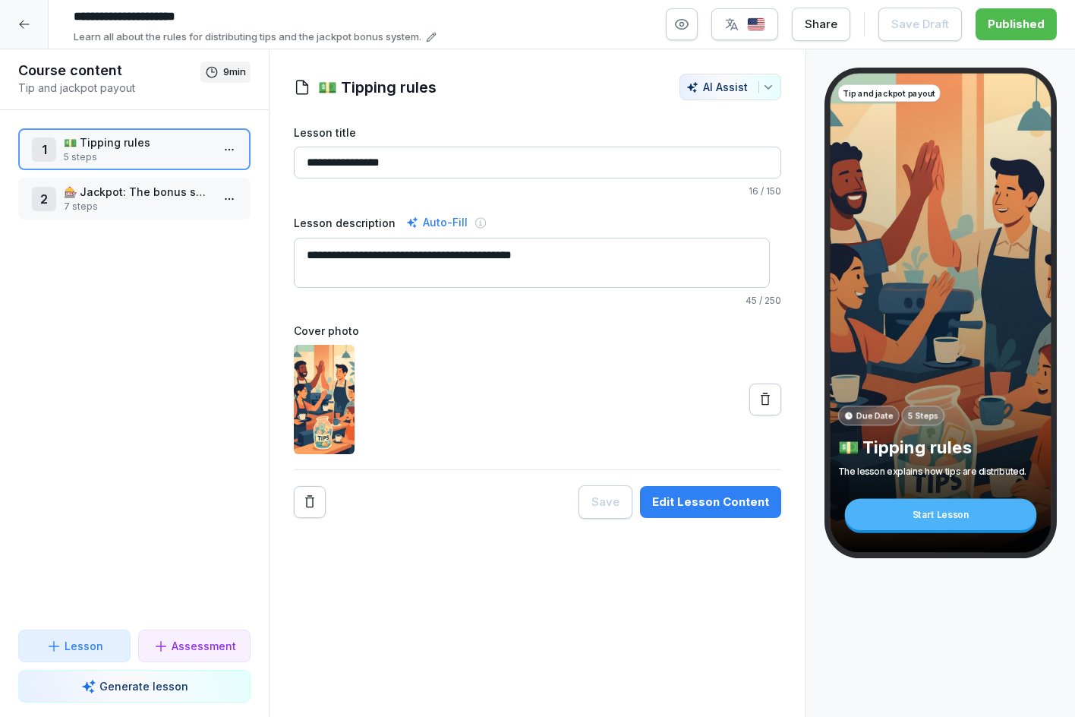
click at [103, 187] on p "🎰 Jackpot: The bonus system" at bounding box center [137, 192] width 147 height 16
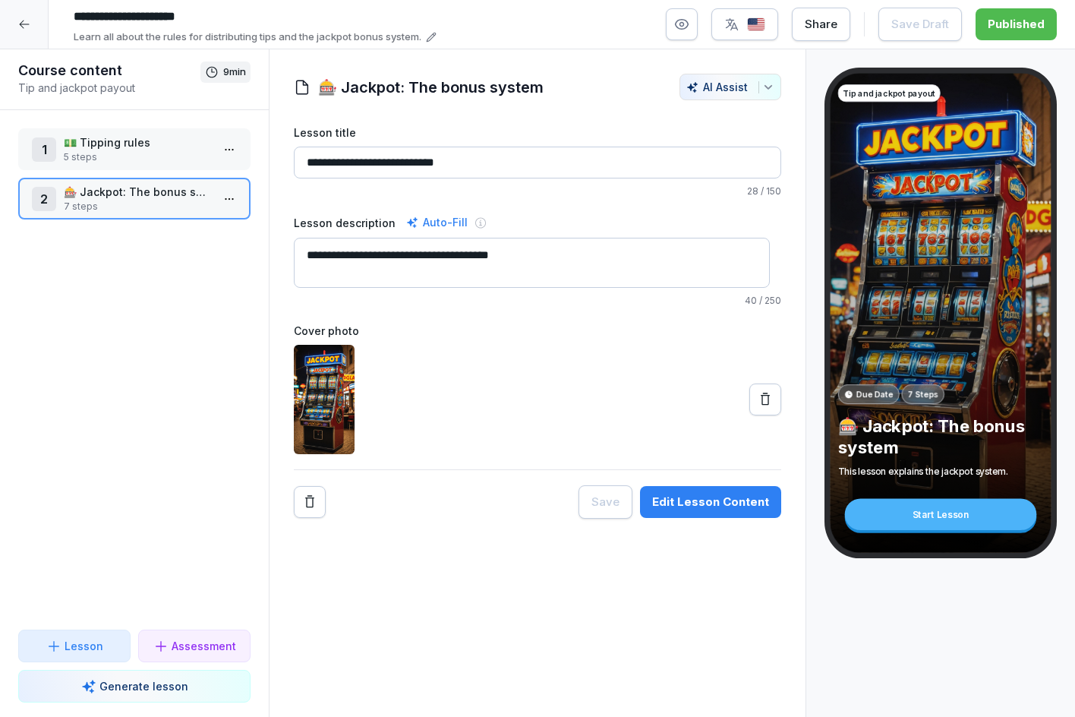
click at [682, 492] on button "Edit Lesson Content" at bounding box center [710, 502] width 141 height 32
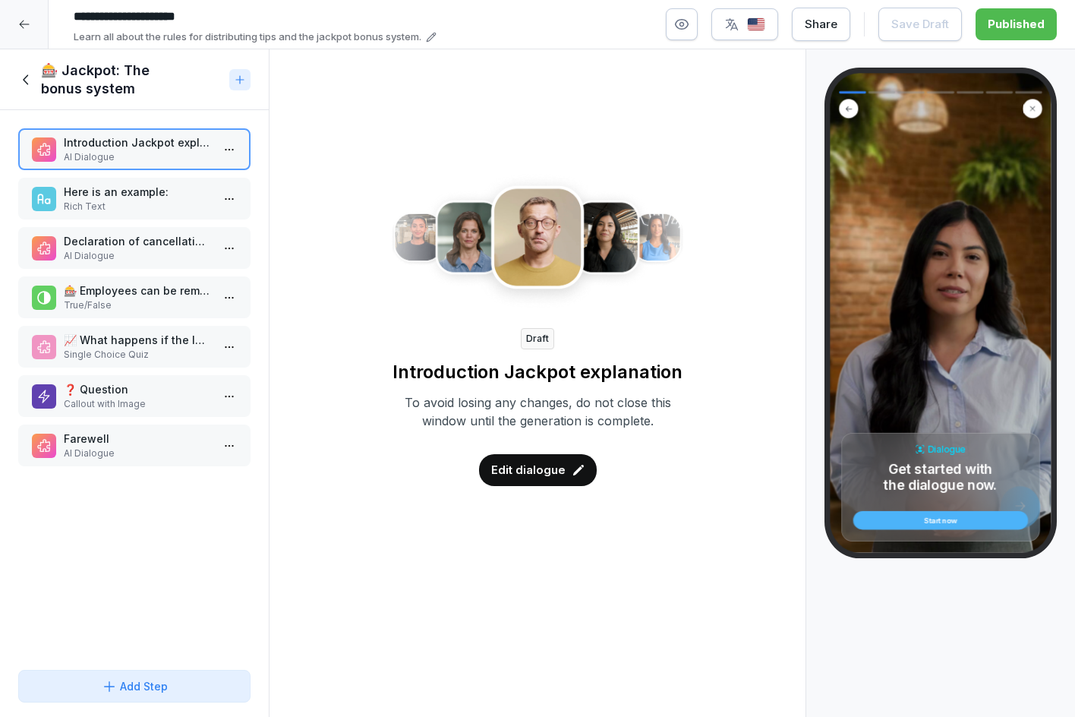
click at [503, 471] on p "Edit dialogue" at bounding box center [528, 469] width 74 height 17
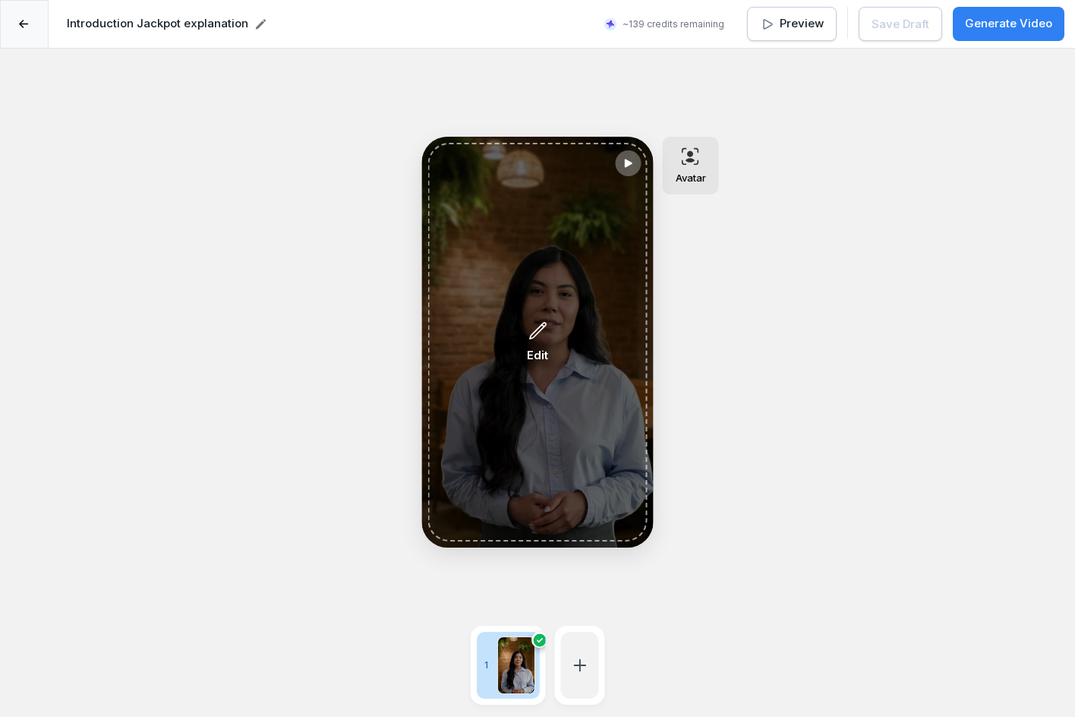
click at [537, 329] on icon at bounding box center [537, 330] width 16 height 16
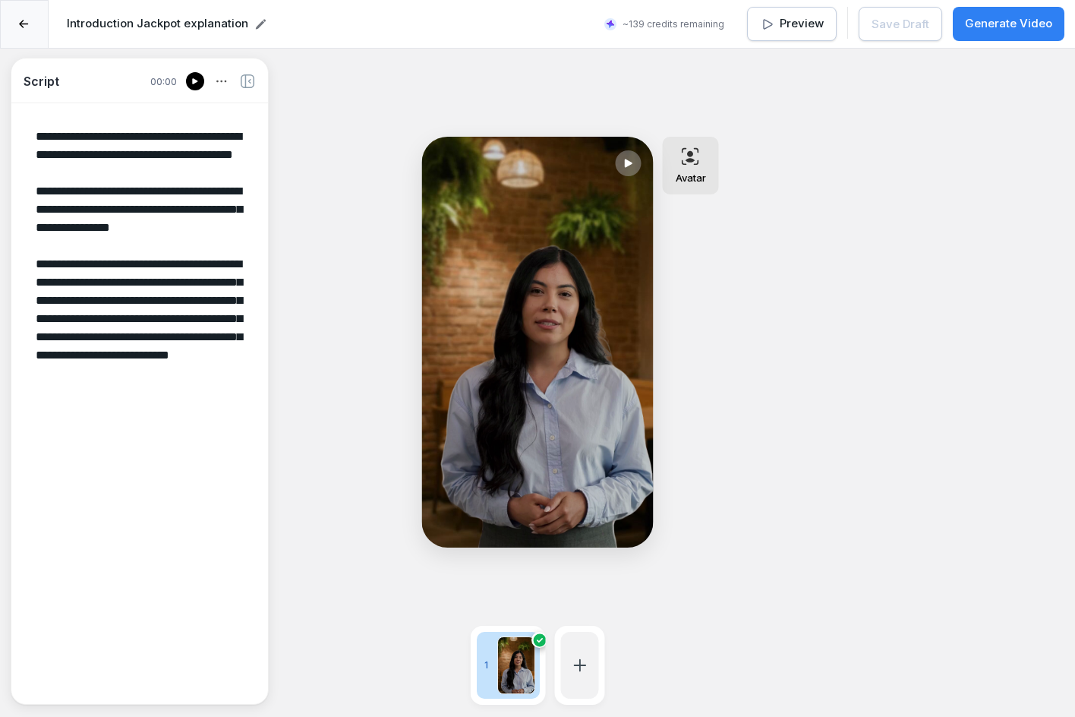
click at [20, 31] on div at bounding box center [24, 24] width 49 height 49
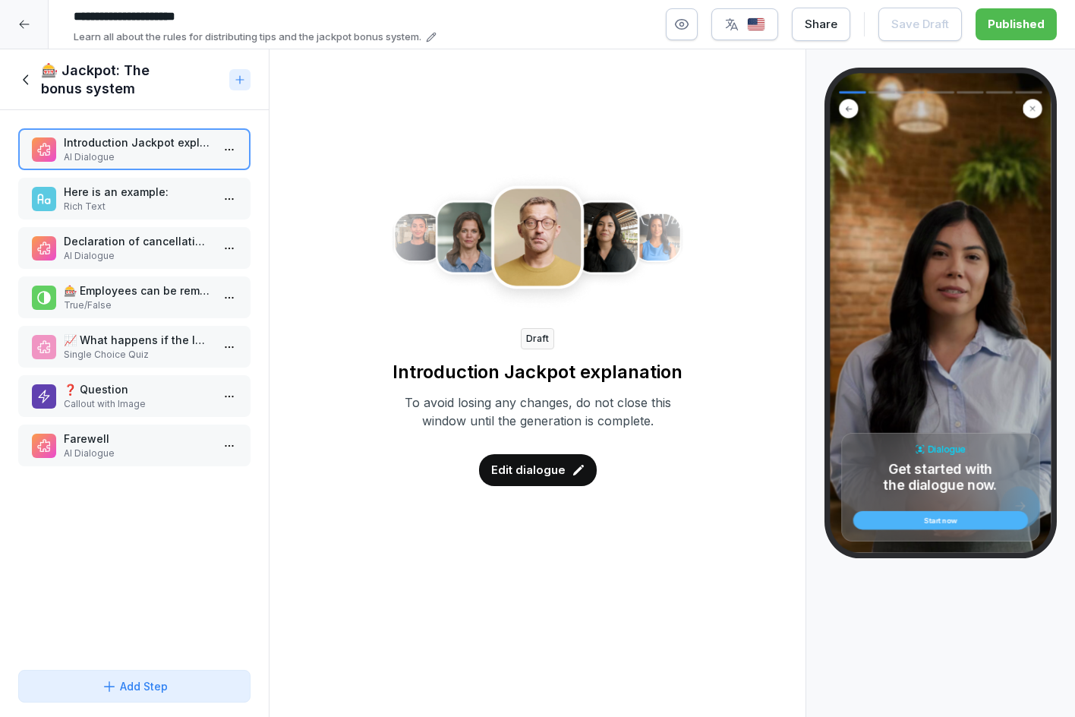
click at [115, 190] on p "Here is an example:" at bounding box center [137, 192] width 147 height 16
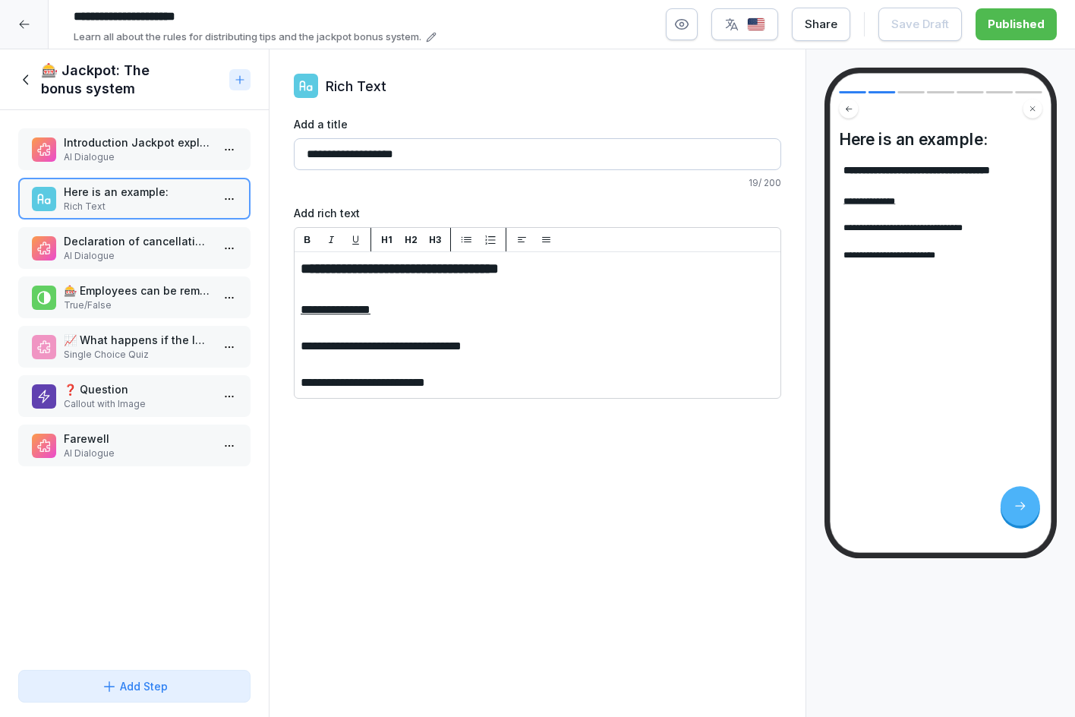
click at [146, 266] on div "Declaration of cancellation from the jackpot list AI Dialogue" at bounding box center [134, 248] width 232 height 42
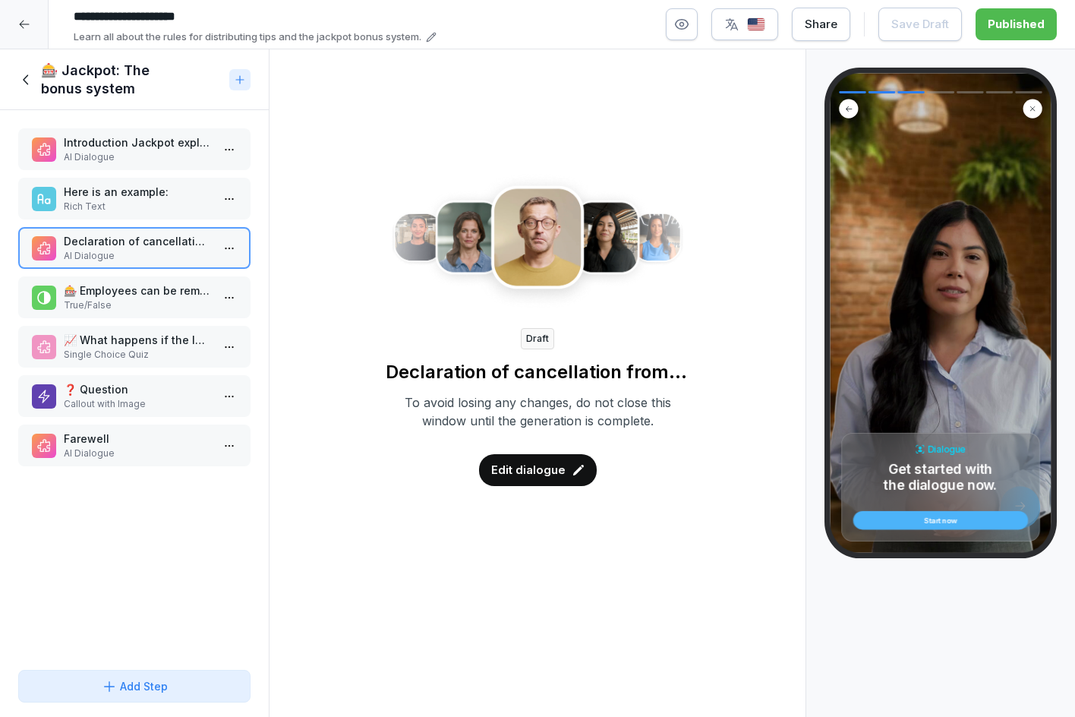
click at [560, 471] on div "Edit dialogue" at bounding box center [538, 470] width 118 height 32
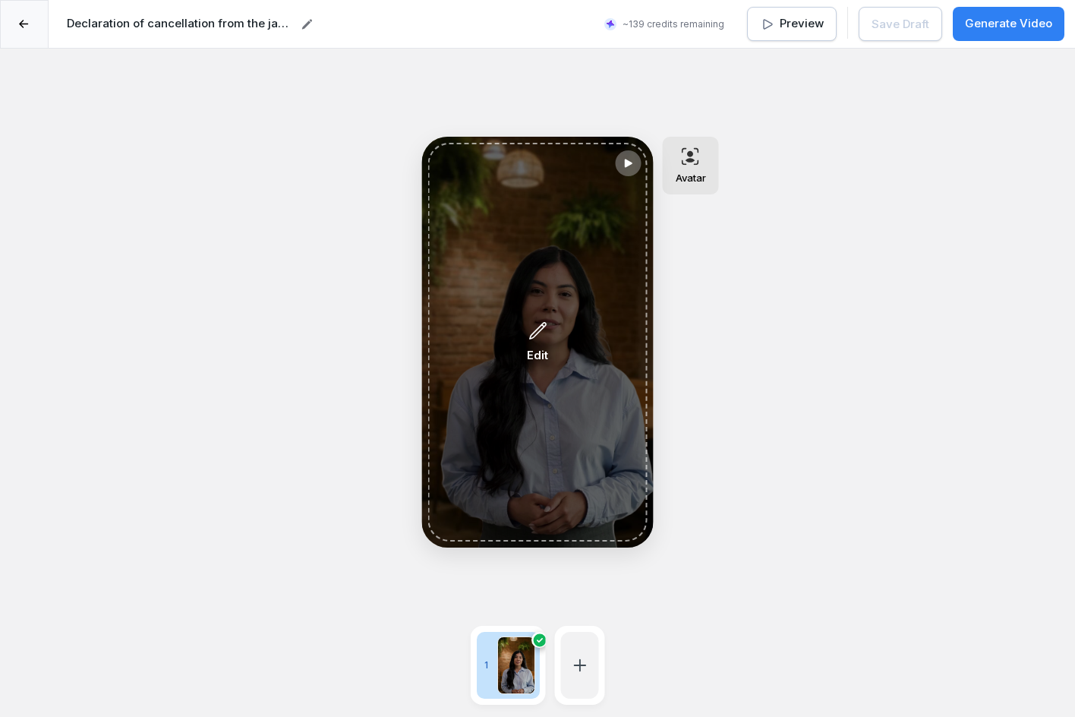
click at [544, 333] on icon at bounding box center [538, 330] width 20 height 20
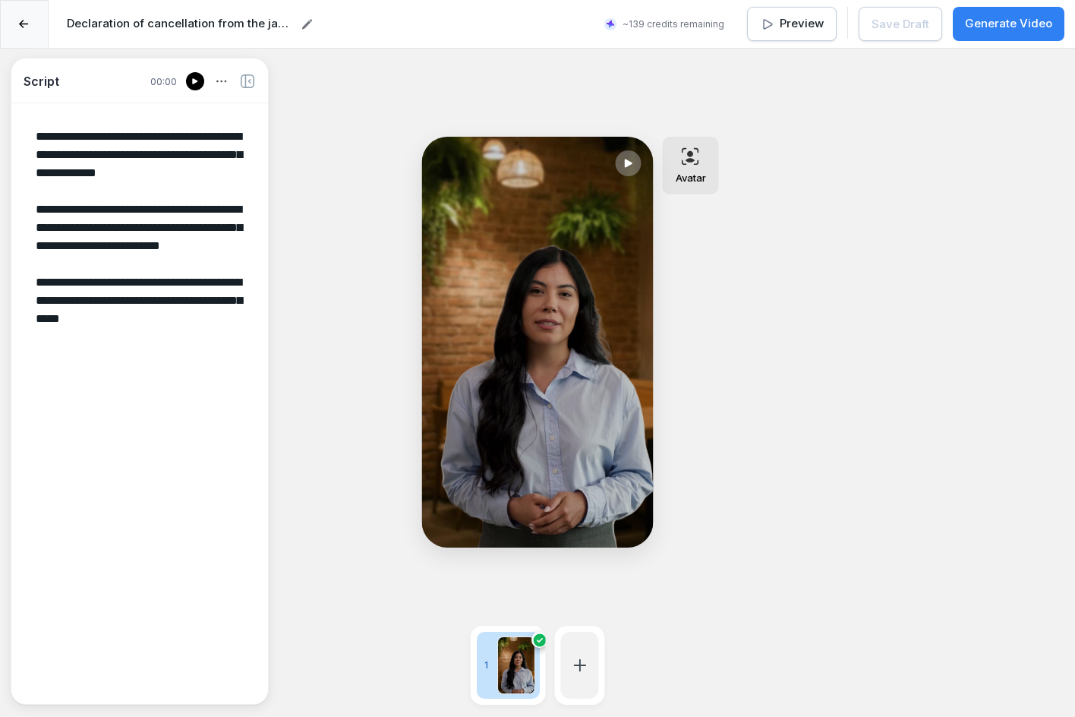
click at [29, 27] on icon at bounding box center [24, 24] width 10 height 9
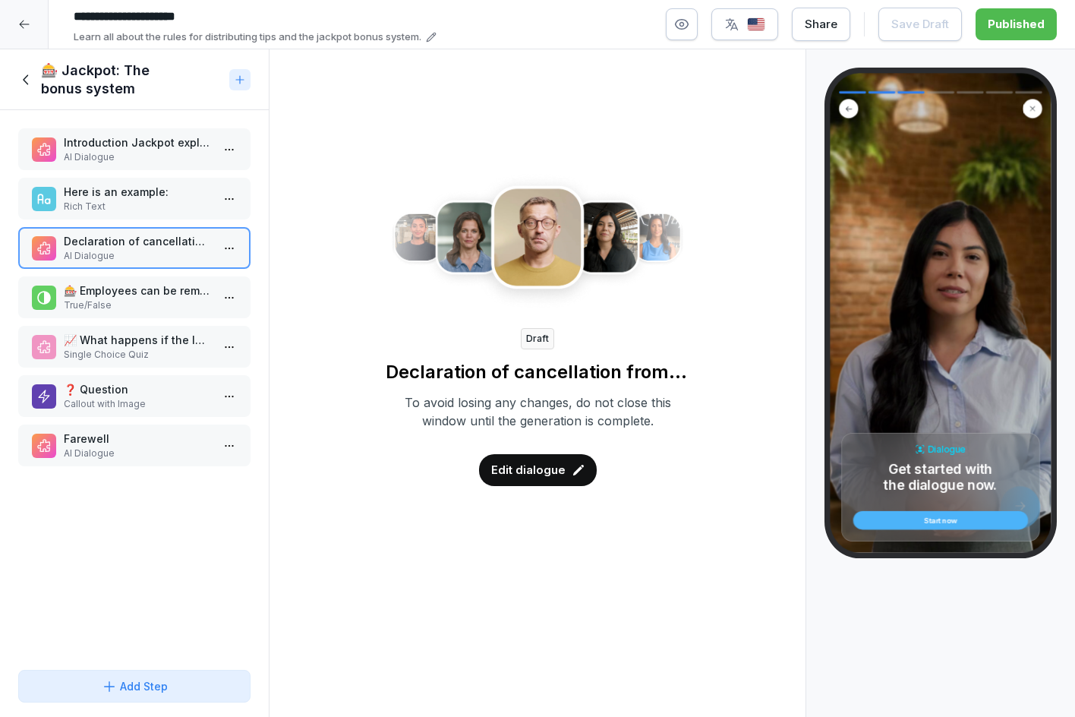
drag, startPoint x: 145, startPoint y: 285, endPoint x: 272, endPoint y: 370, distance: 152.6
click at [146, 286] on p "🎰 Employees can be removed from and added to the jackpot list." at bounding box center [137, 290] width 147 height 16
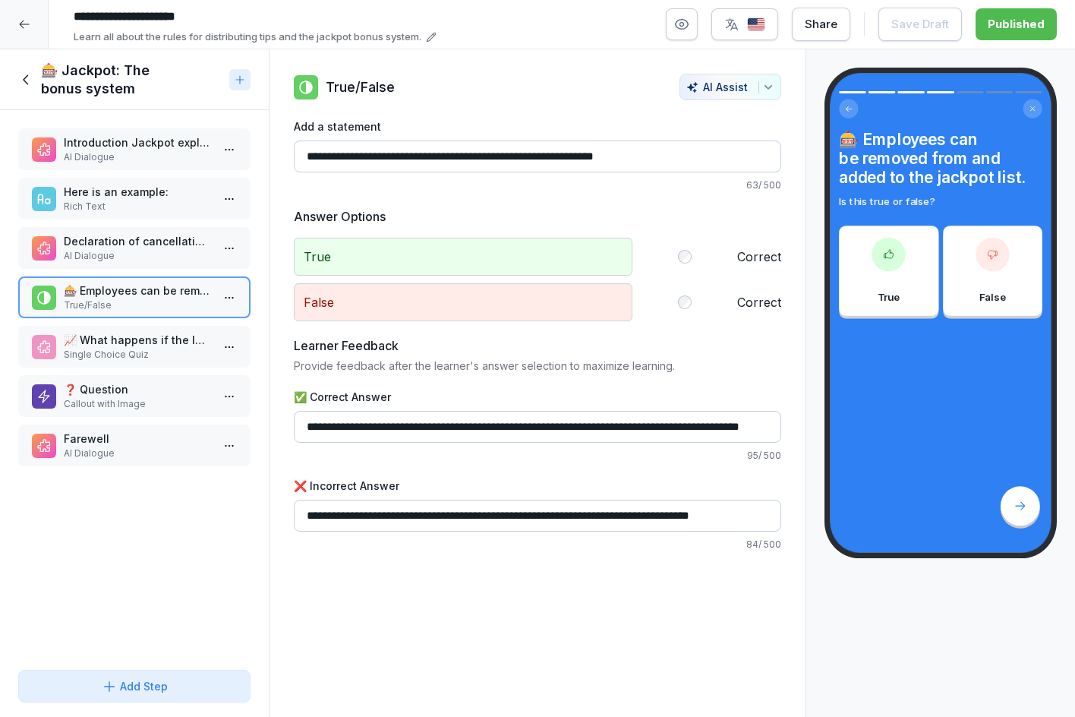
click at [119, 362] on div "📈 What happens if the location reaches or exceeds the planned profit? Single Ch…" at bounding box center [134, 347] width 232 height 42
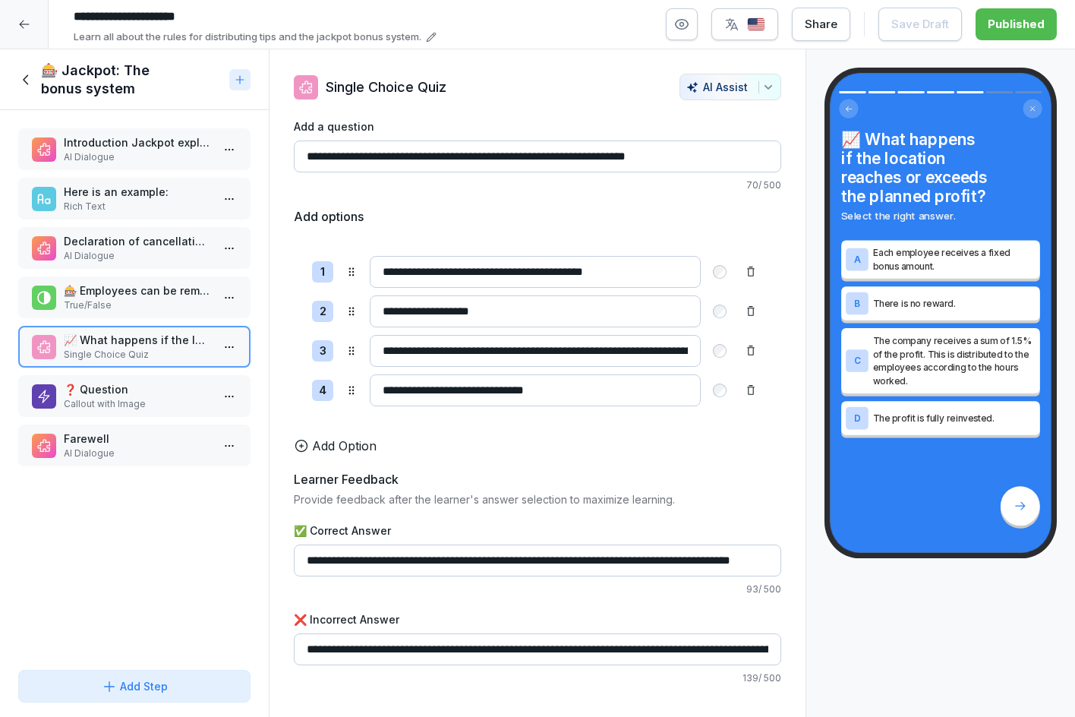
click at [163, 398] on p "Callout with Image" at bounding box center [137, 404] width 147 height 14
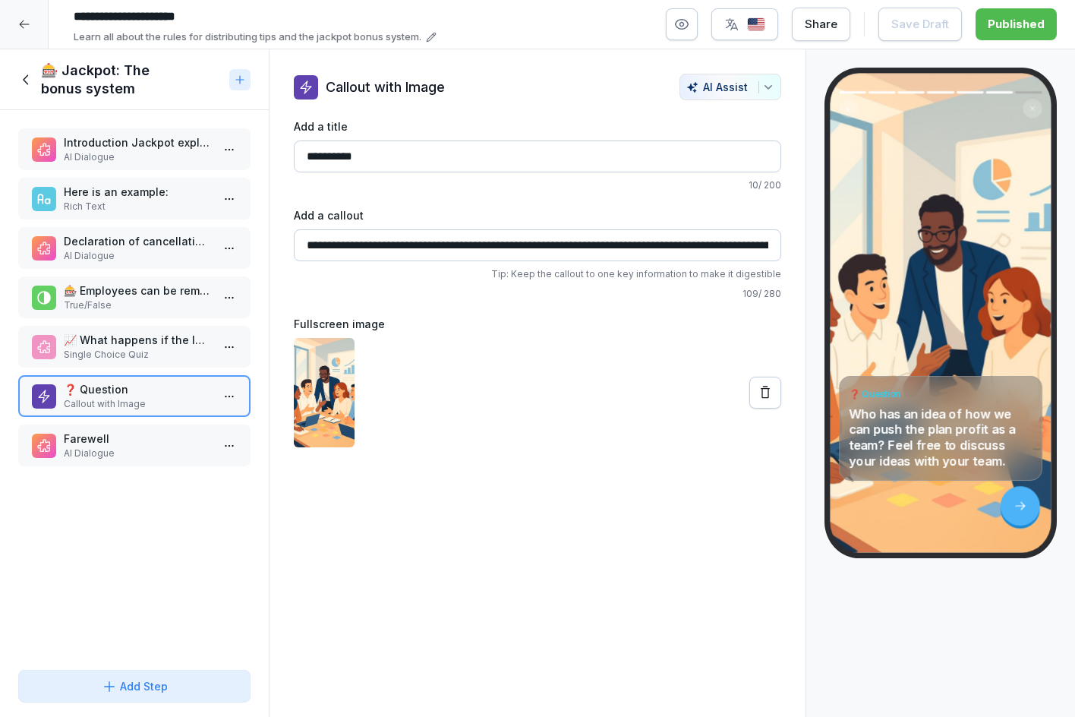
click at [155, 438] on p "Farewell" at bounding box center [137, 438] width 147 height 16
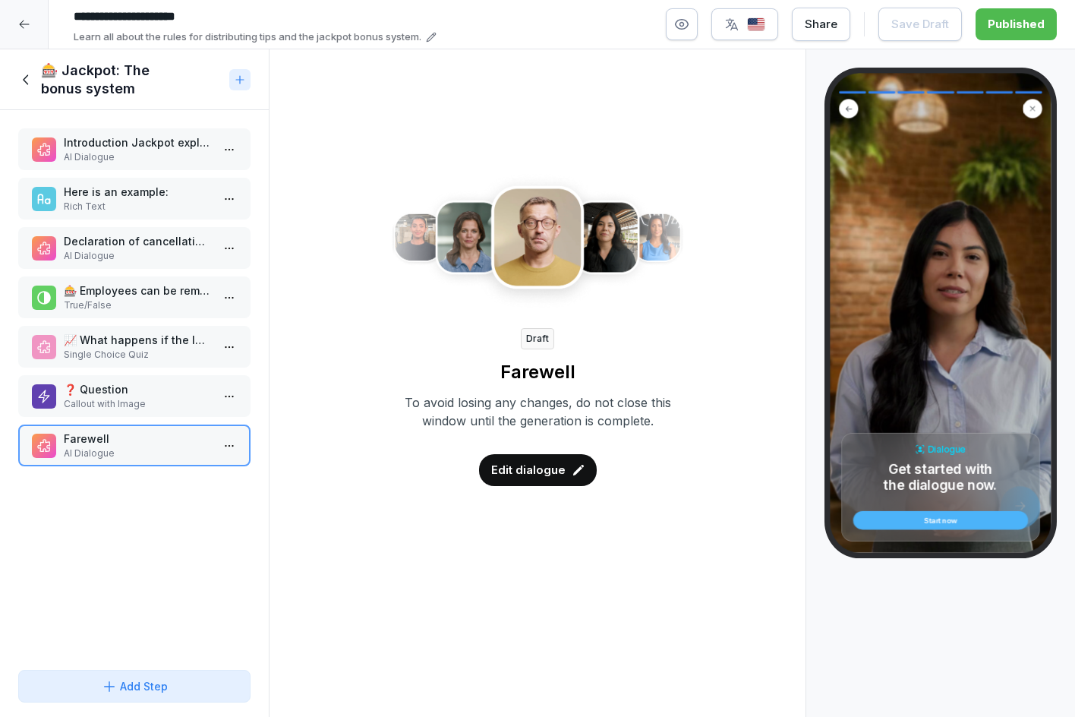
click at [549, 477] on p "Edit dialogue" at bounding box center [528, 469] width 74 height 17
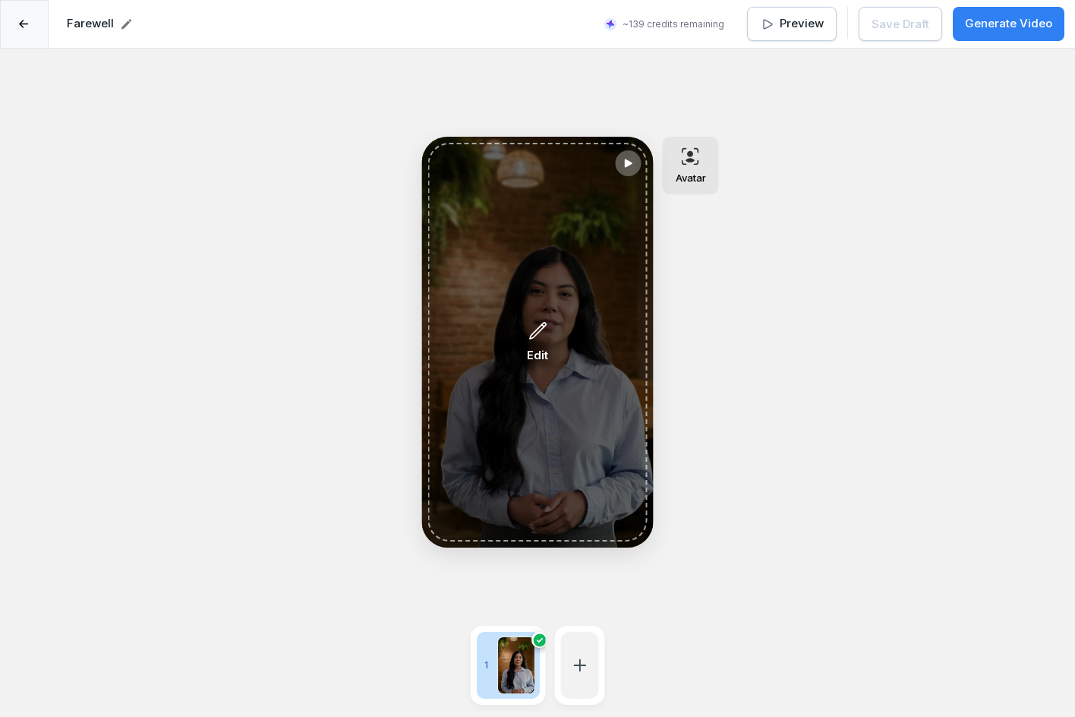
click at [521, 347] on div "Edit" at bounding box center [537, 342] width 219 height 398
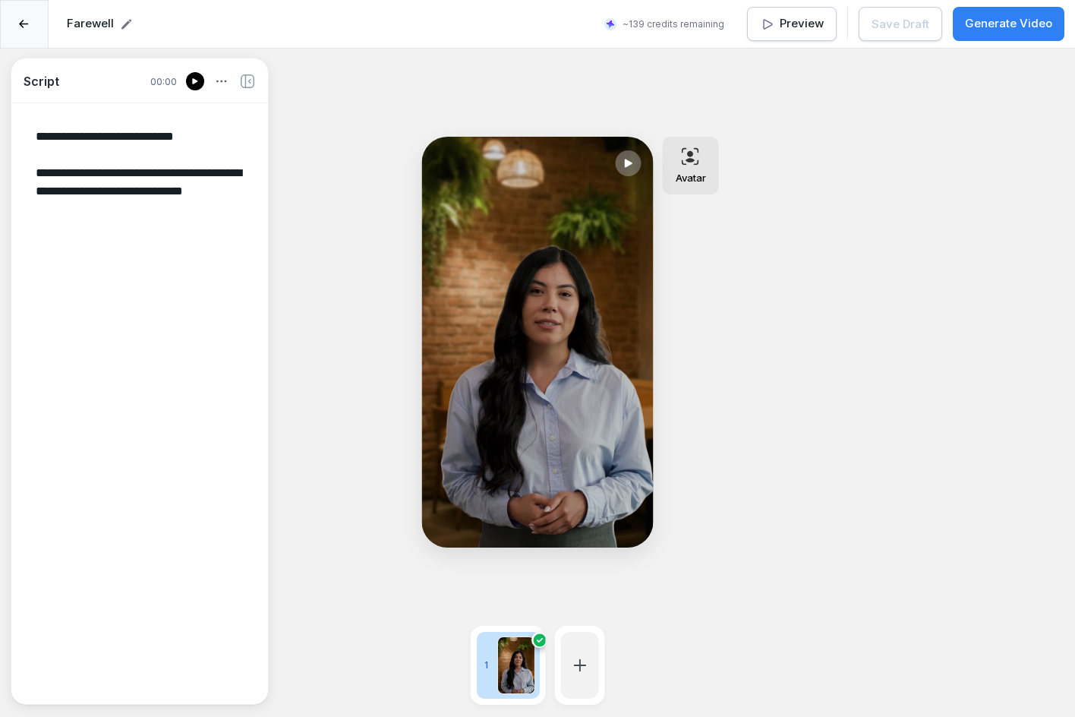
click at [27, 23] on icon at bounding box center [24, 24] width 10 height 9
